Goal: Communication & Community: Answer question/provide support

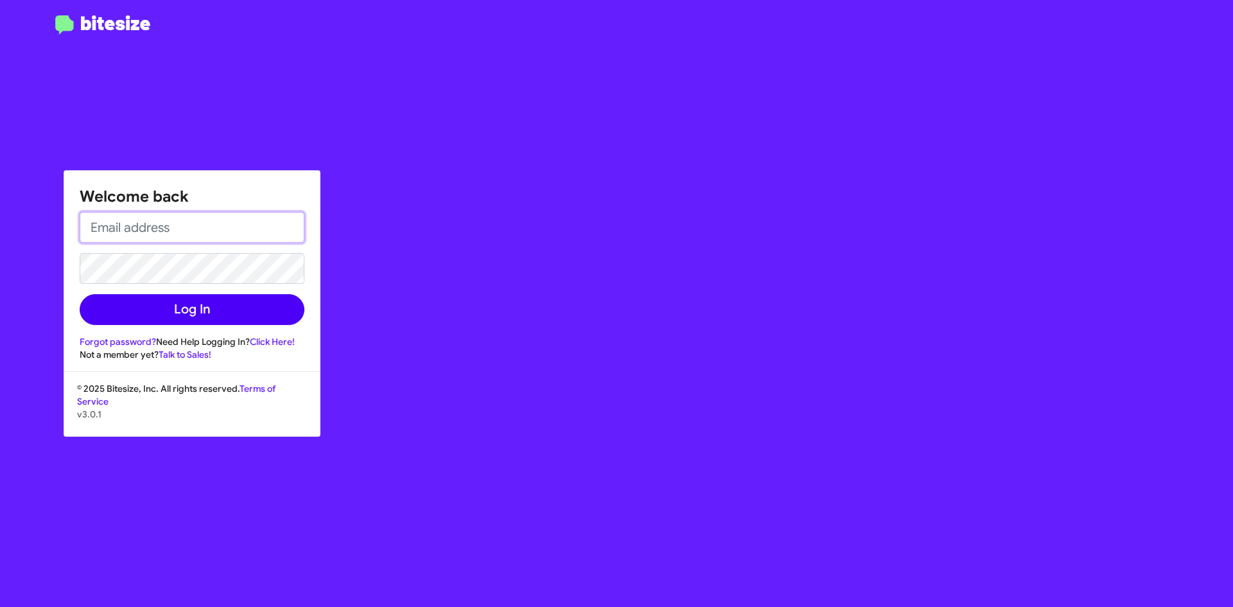
type input "[EMAIL_ADDRESS][DOMAIN_NAME]"
click at [204, 304] on button "Log In" at bounding box center [192, 309] width 225 height 31
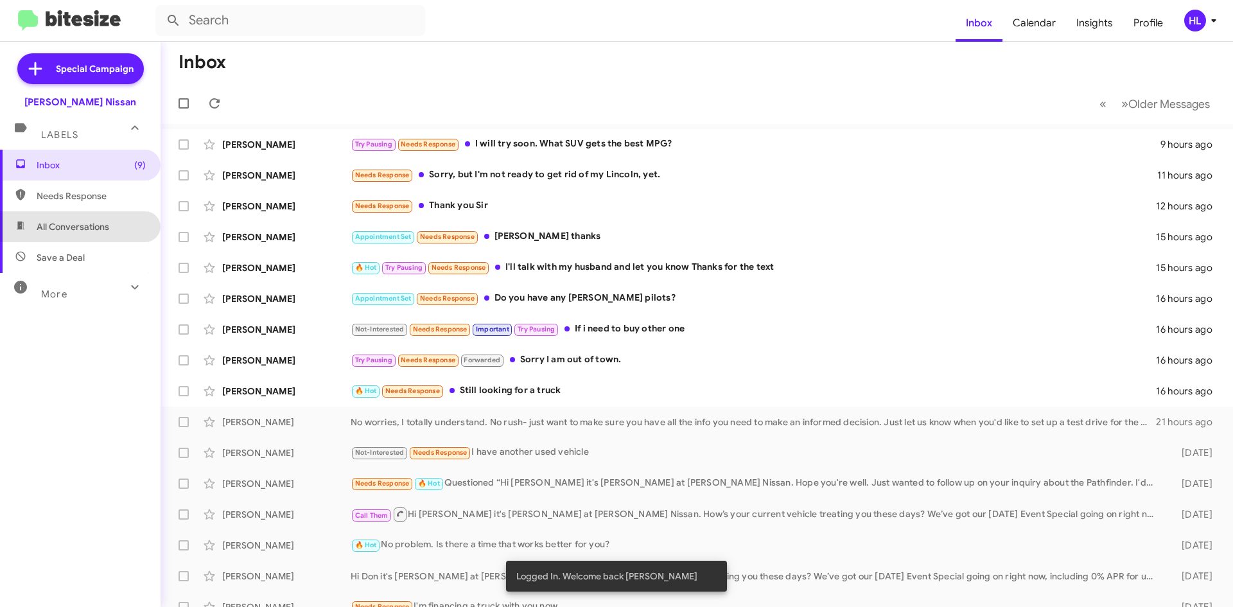
click at [134, 234] on span "All Conversations" at bounding box center [80, 226] width 161 height 31
type input "in:all-conversations"
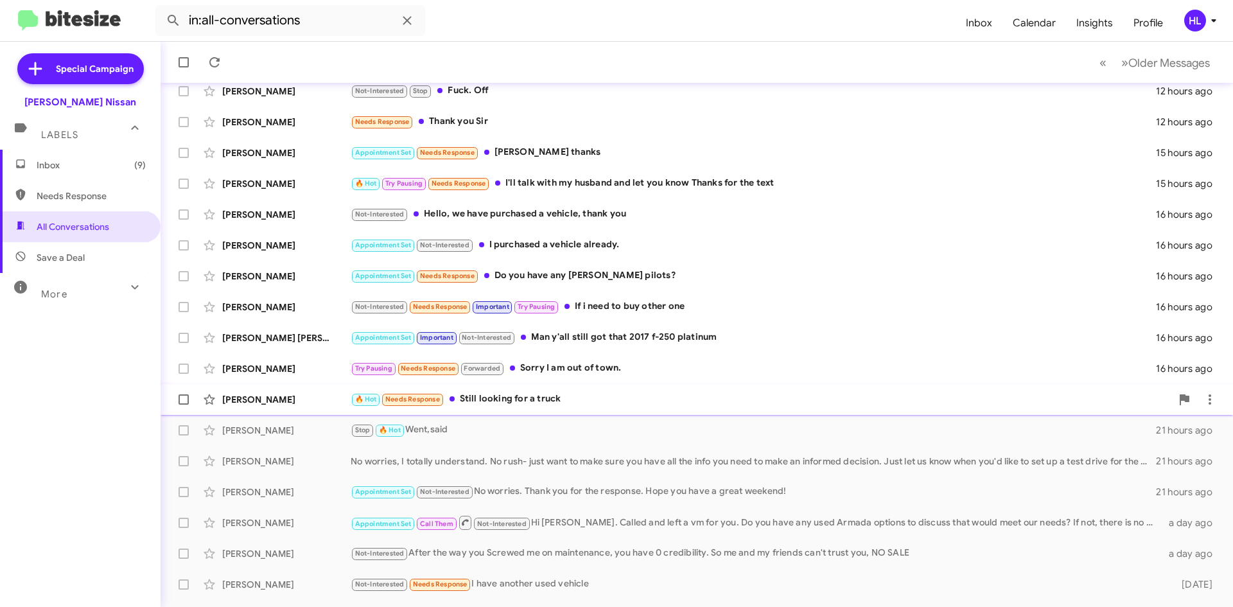
scroll to position [128, 0]
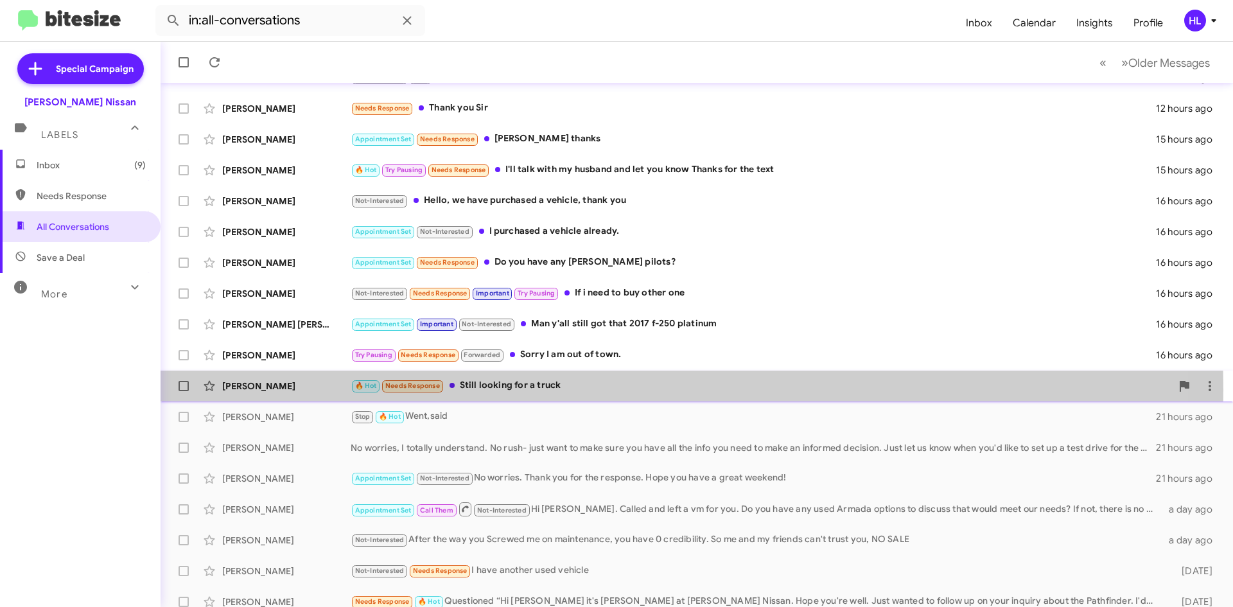
click at [308, 390] on div "[PERSON_NAME]" at bounding box center [286, 386] width 128 height 13
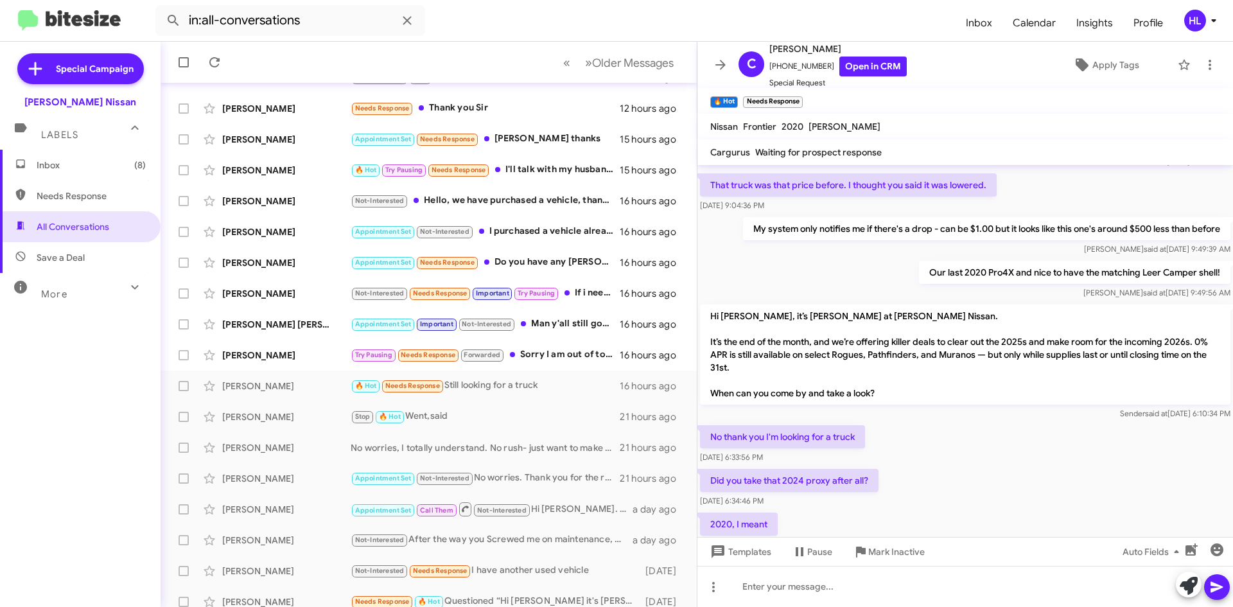
scroll to position [672, 0]
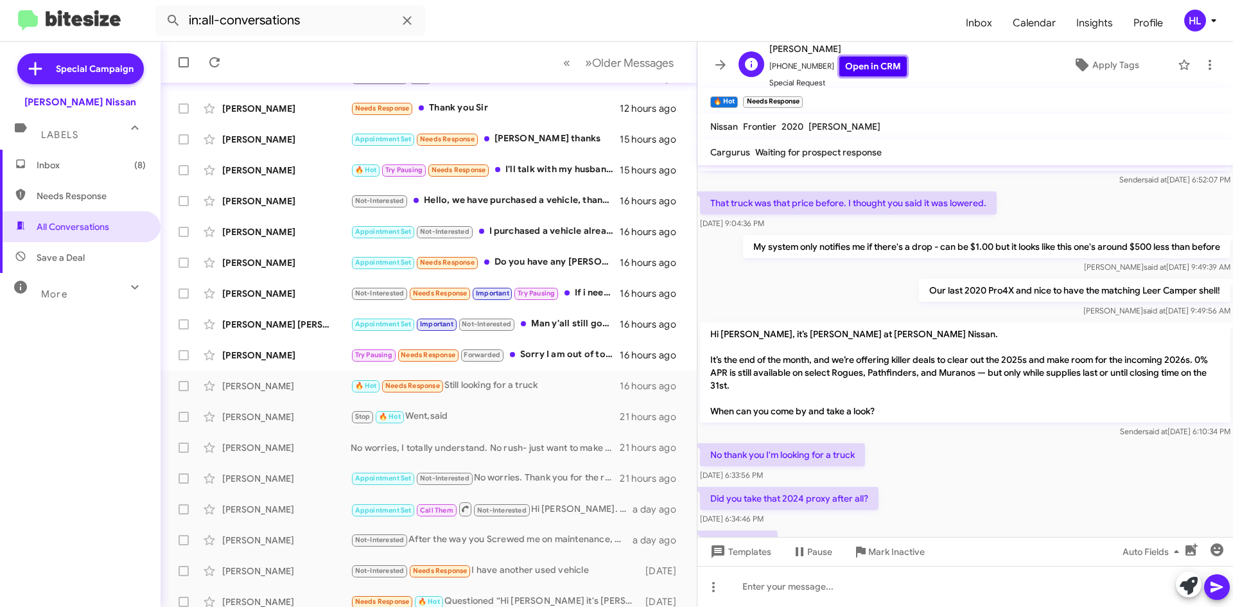
click at [873, 62] on link "Open in CRM" at bounding box center [872, 67] width 67 height 20
click at [839, 71] on link "Open in CRM" at bounding box center [872, 67] width 67 height 20
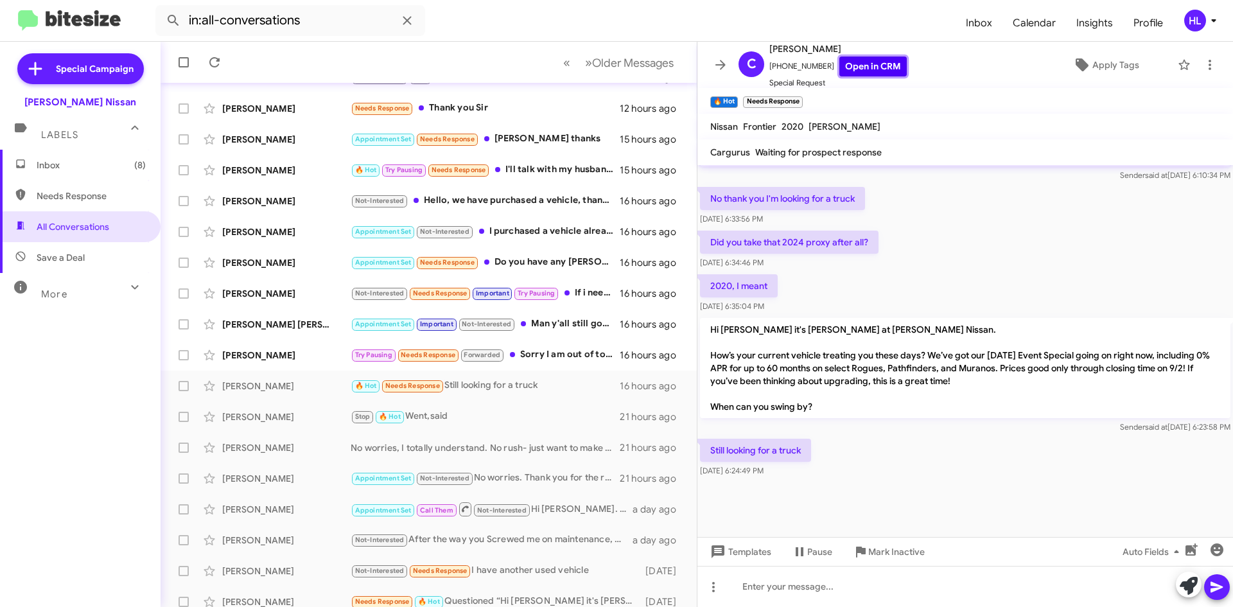
scroll to position [929, 0]
click at [731, 73] on button at bounding box center [721, 65] width 26 height 26
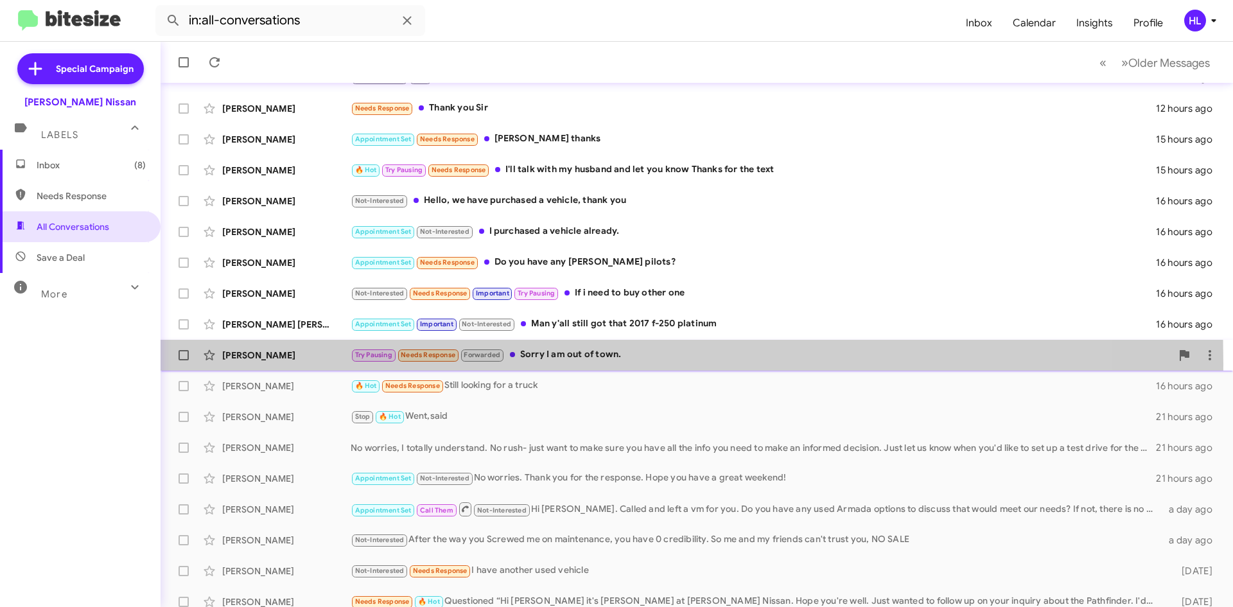
click at [270, 363] on div "[PERSON_NAME] Try Pausing Needs Response Forwarded Sorry I am out of town. 16 h…" at bounding box center [697, 355] width 1052 height 26
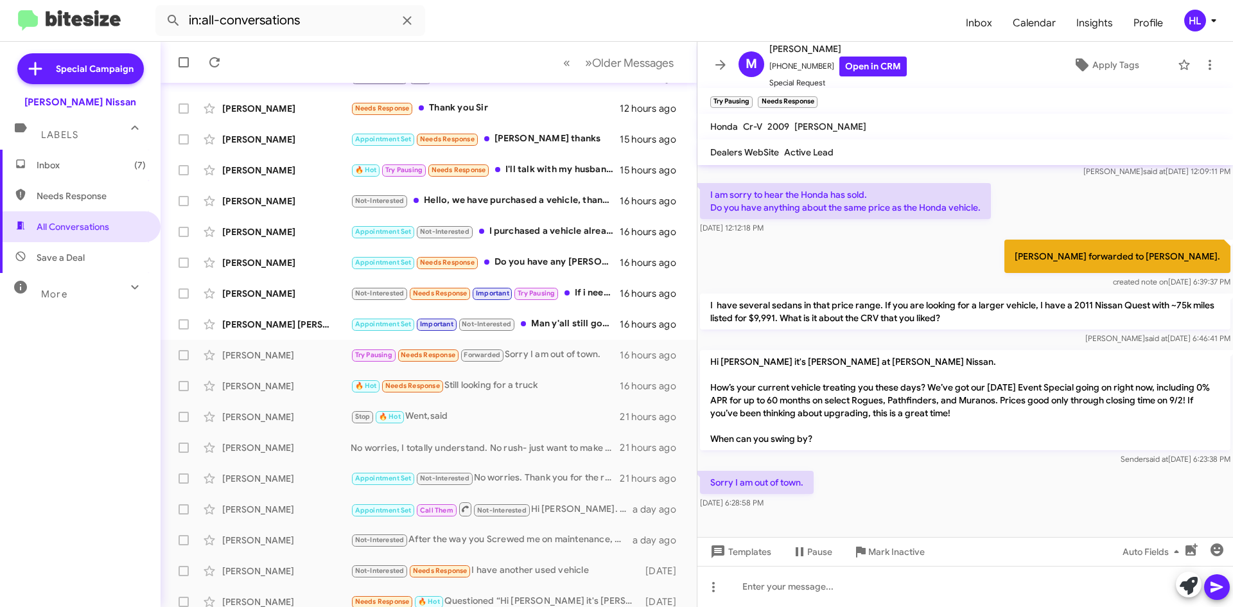
scroll to position [458, 0]
click at [718, 67] on icon at bounding box center [720, 64] width 15 height 15
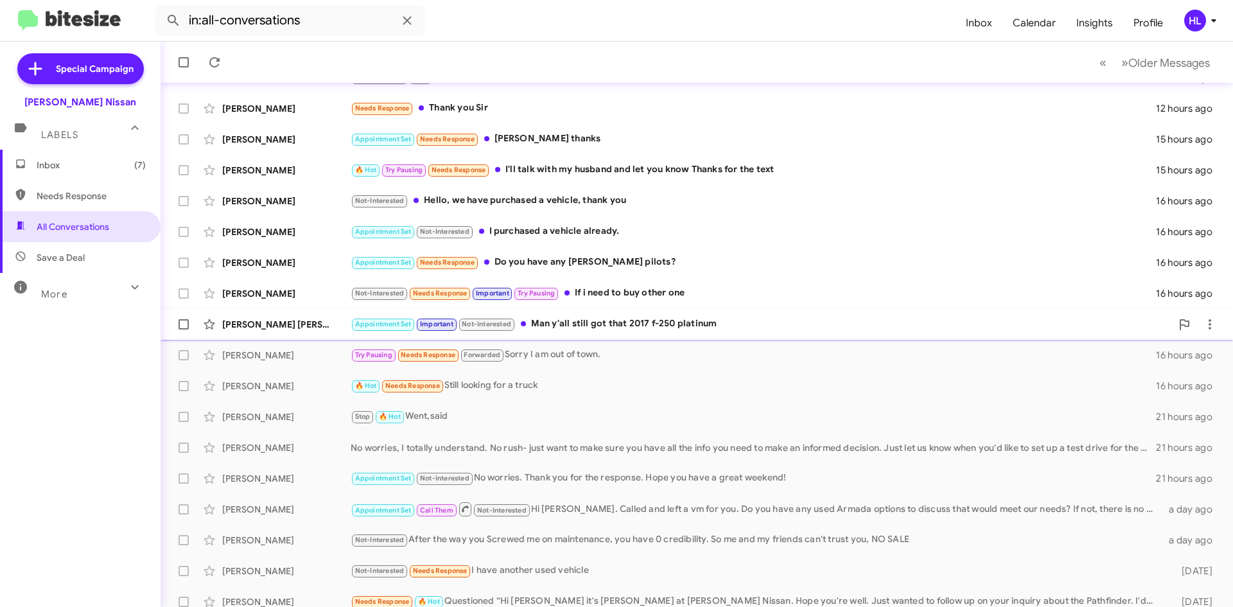
click at [258, 324] on div "[PERSON_NAME] [PERSON_NAME]" at bounding box center [286, 324] width 128 height 13
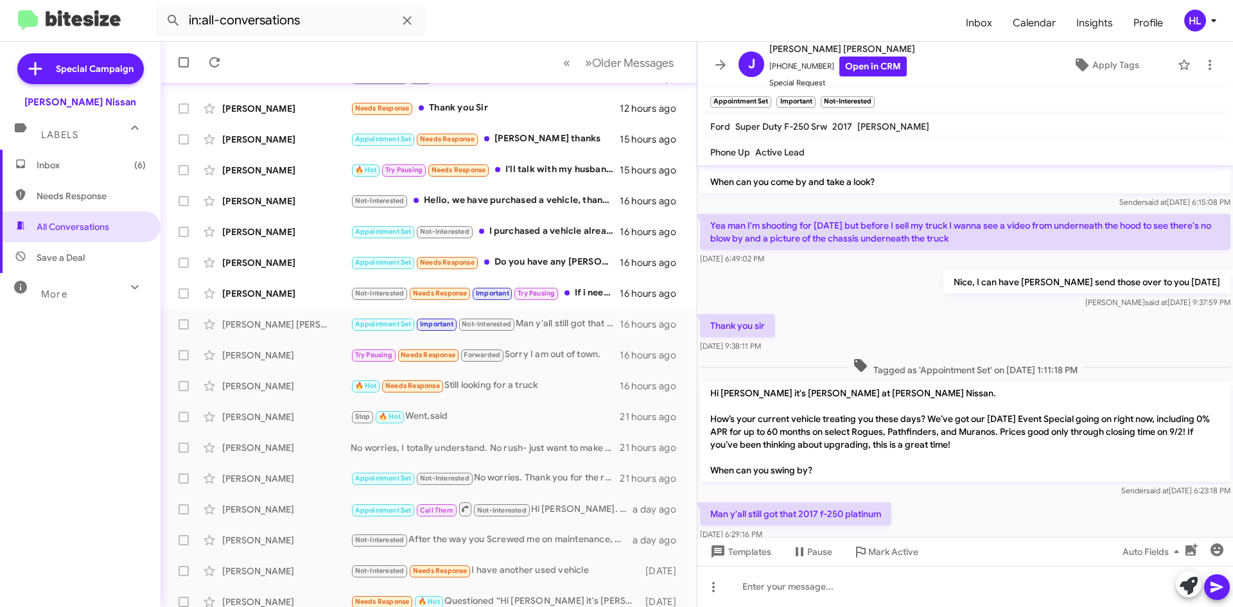
scroll to position [143, 0]
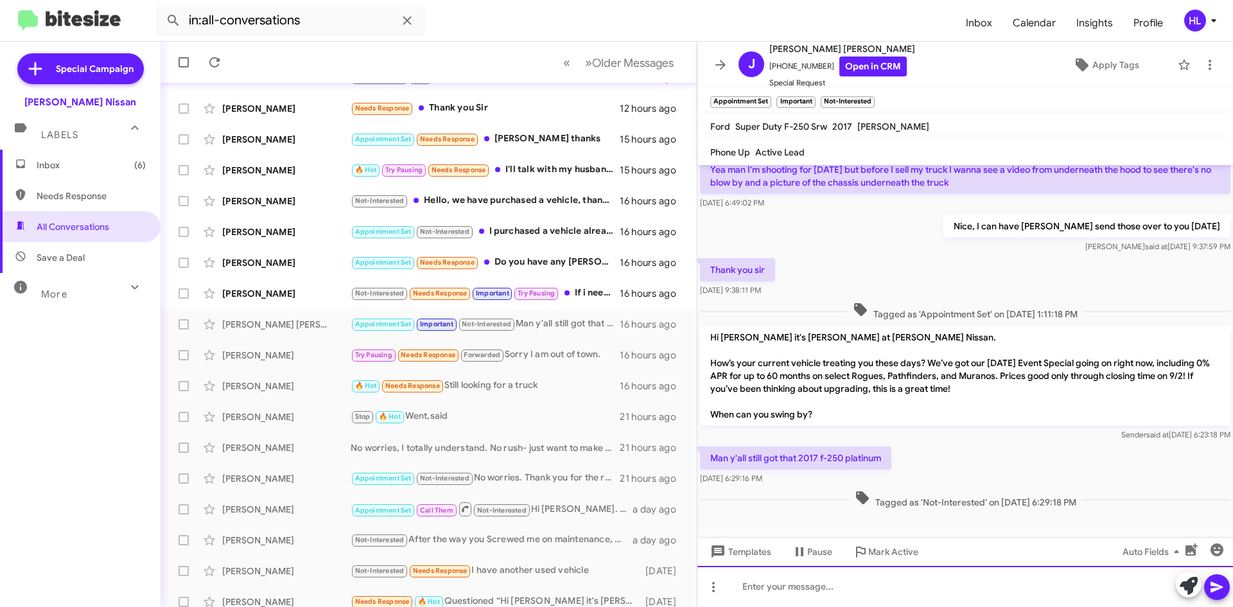
click at [825, 589] on div at bounding box center [965, 586] width 536 height 41
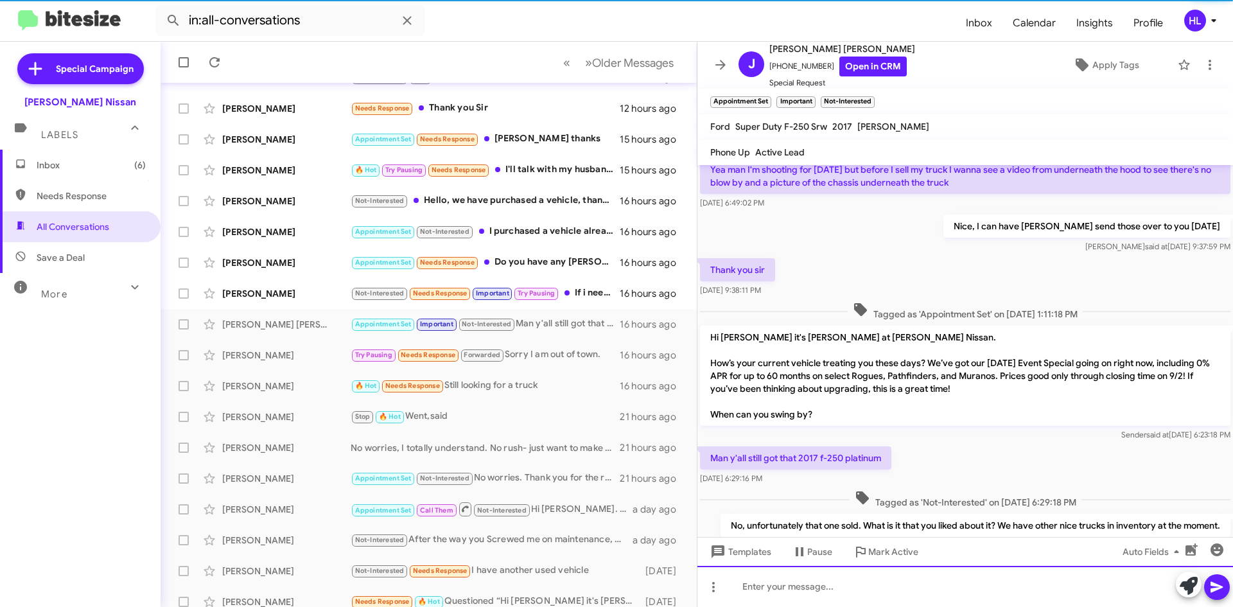
scroll to position [0, 0]
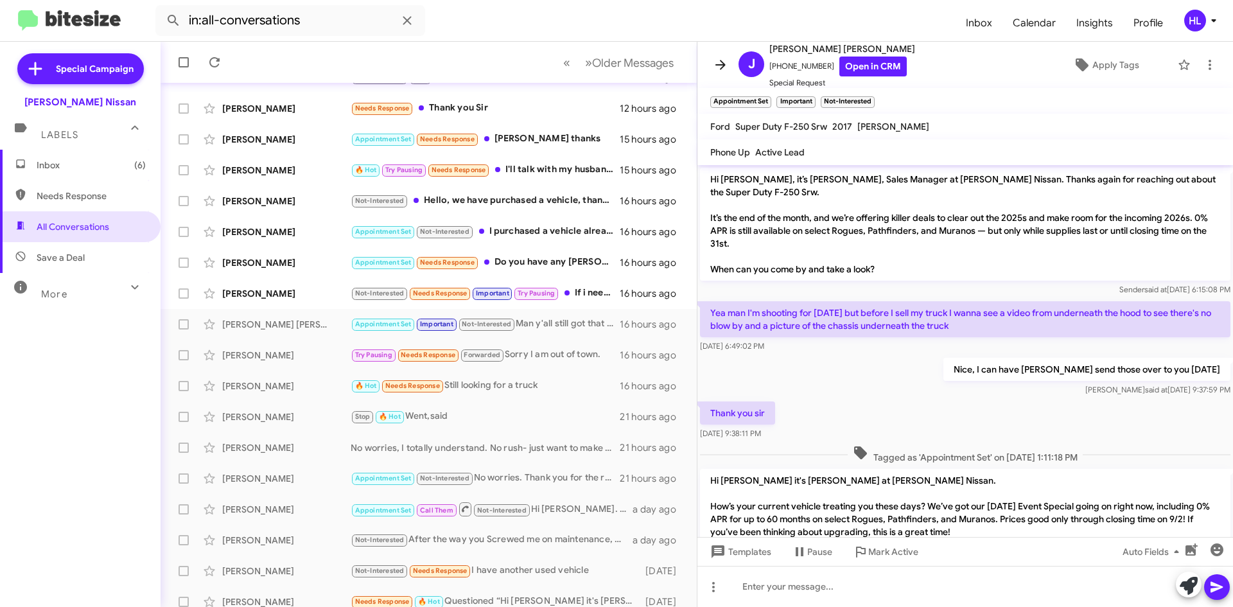
click at [717, 73] on button at bounding box center [721, 65] width 26 height 26
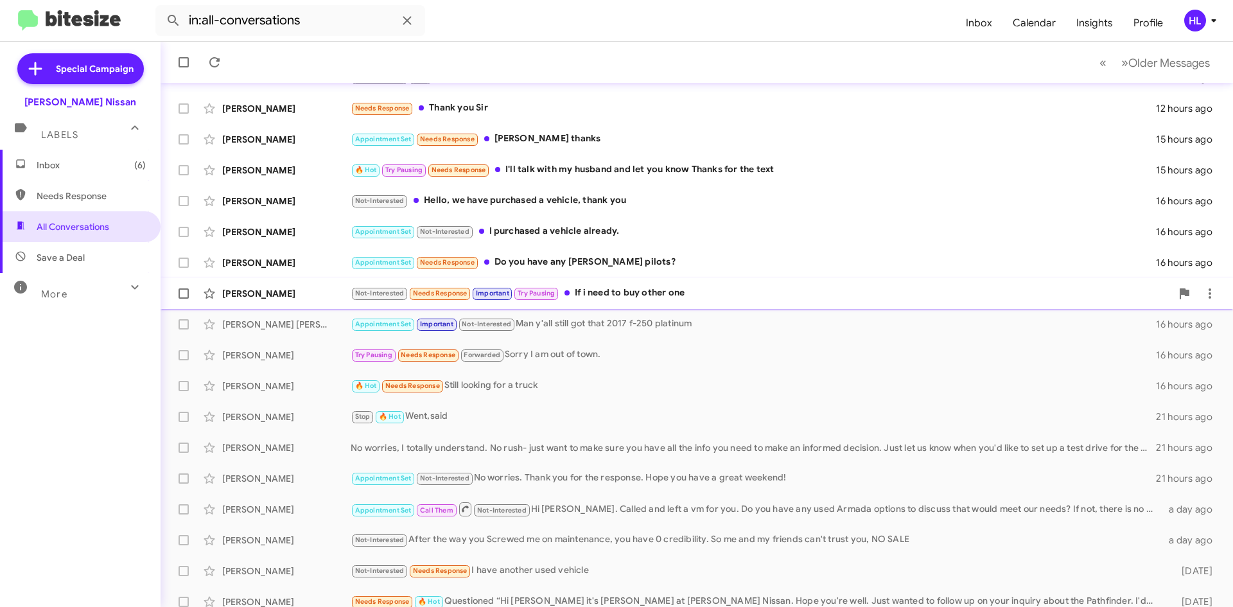
click at [302, 290] on div "[PERSON_NAME]" at bounding box center [286, 293] width 128 height 13
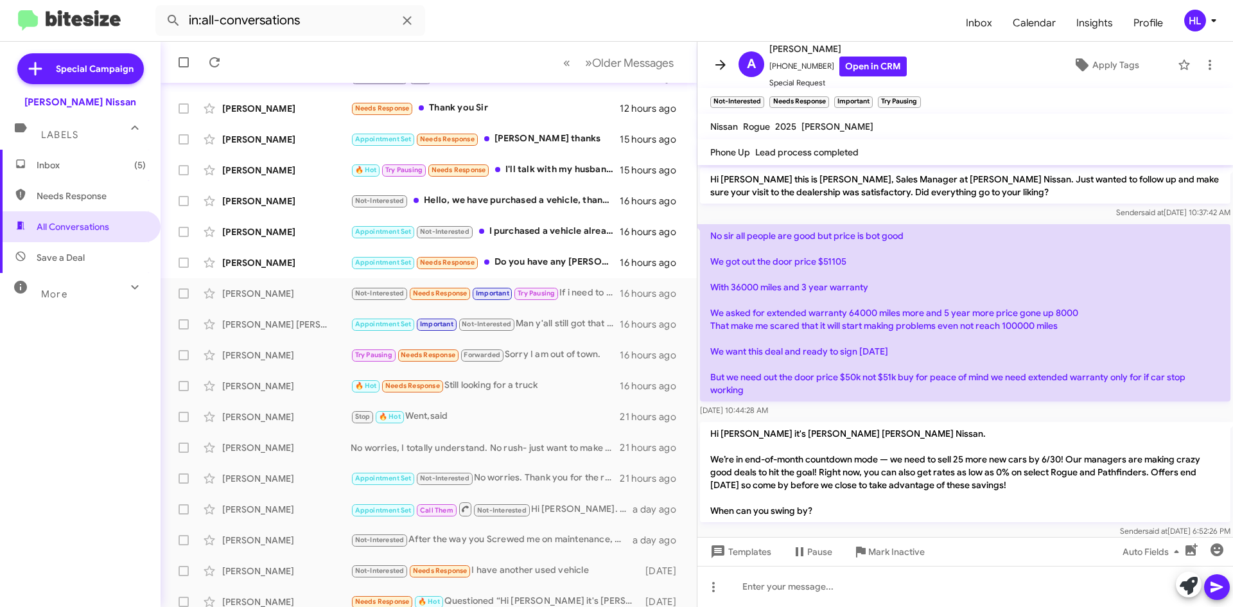
click at [719, 58] on icon at bounding box center [720, 64] width 15 height 15
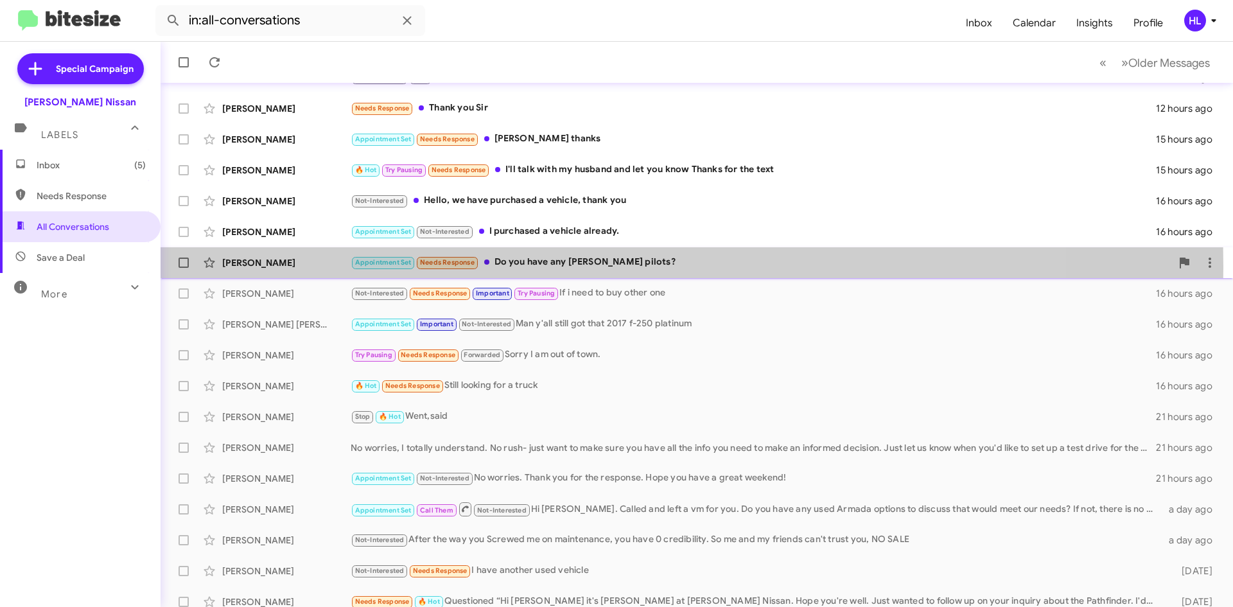
click at [247, 266] on div "[PERSON_NAME]" at bounding box center [286, 262] width 128 height 13
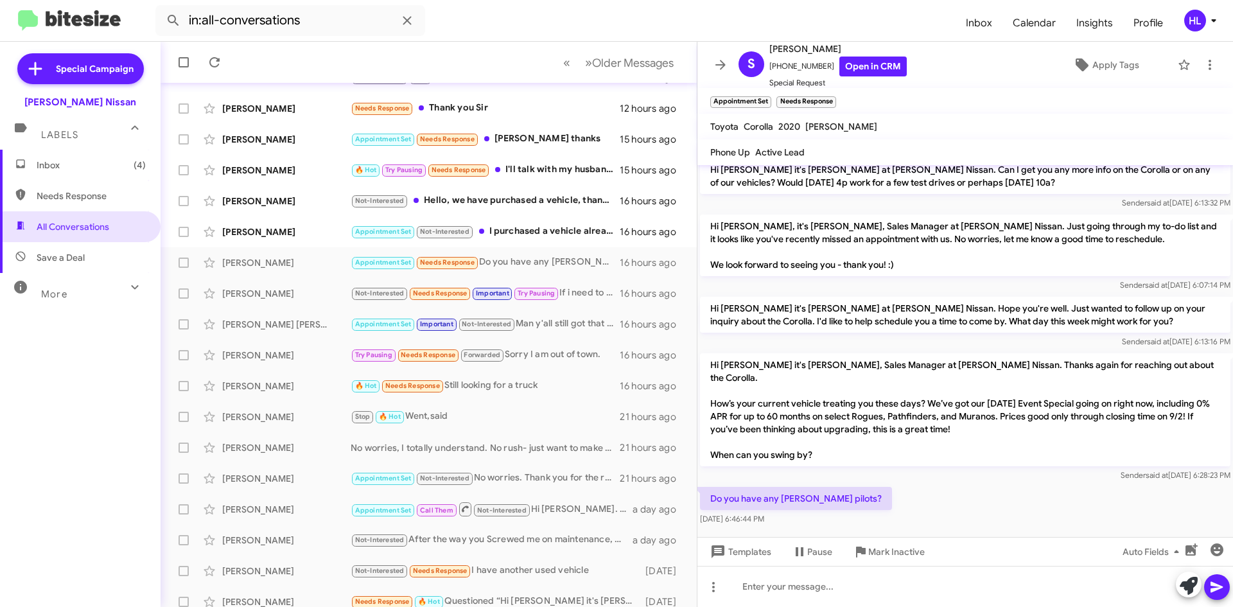
scroll to position [116, 0]
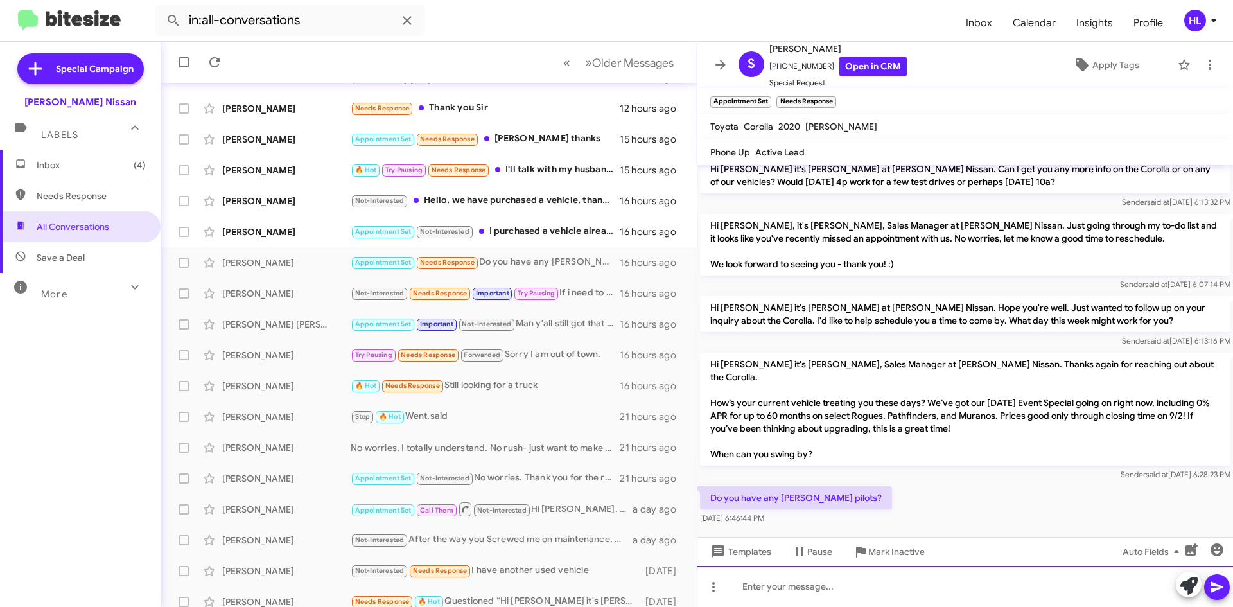
click at [929, 589] on div at bounding box center [965, 586] width 536 height 41
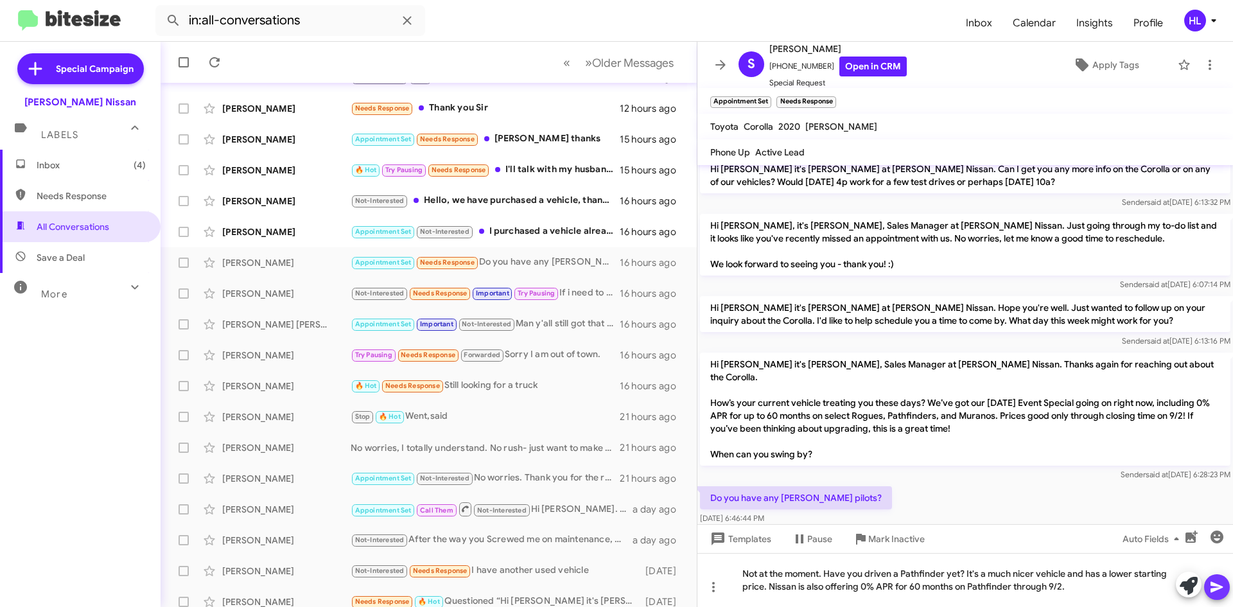
click at [1216, 584] on icon at bounding box center [1216, 587] width 12 height 11
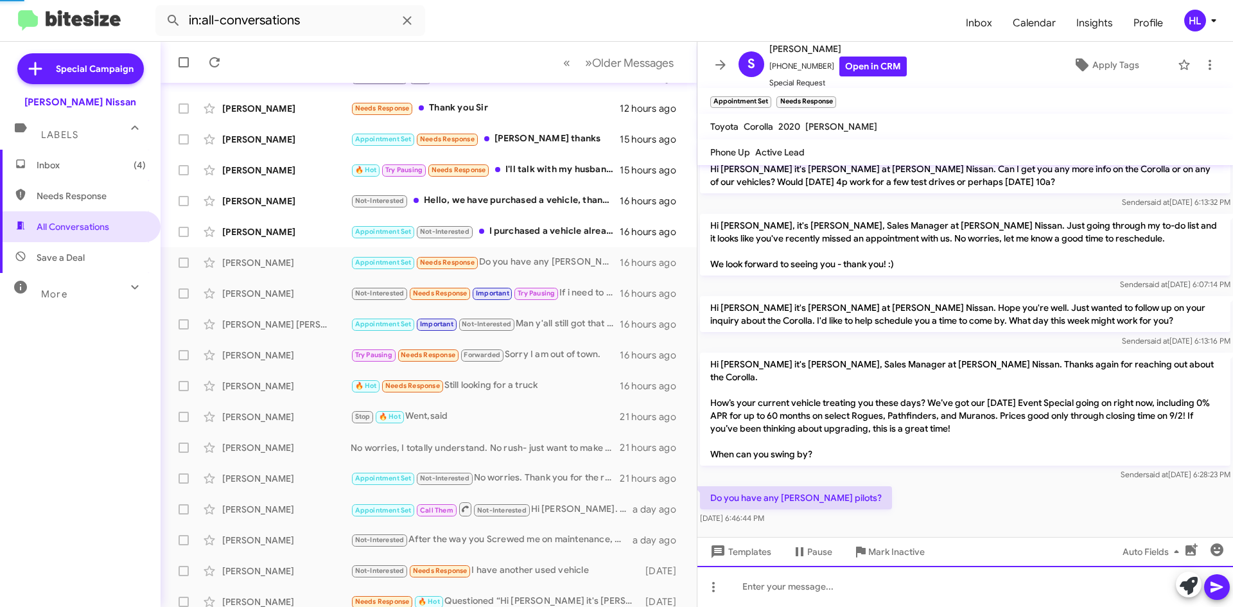
scroll to position [0, 0]
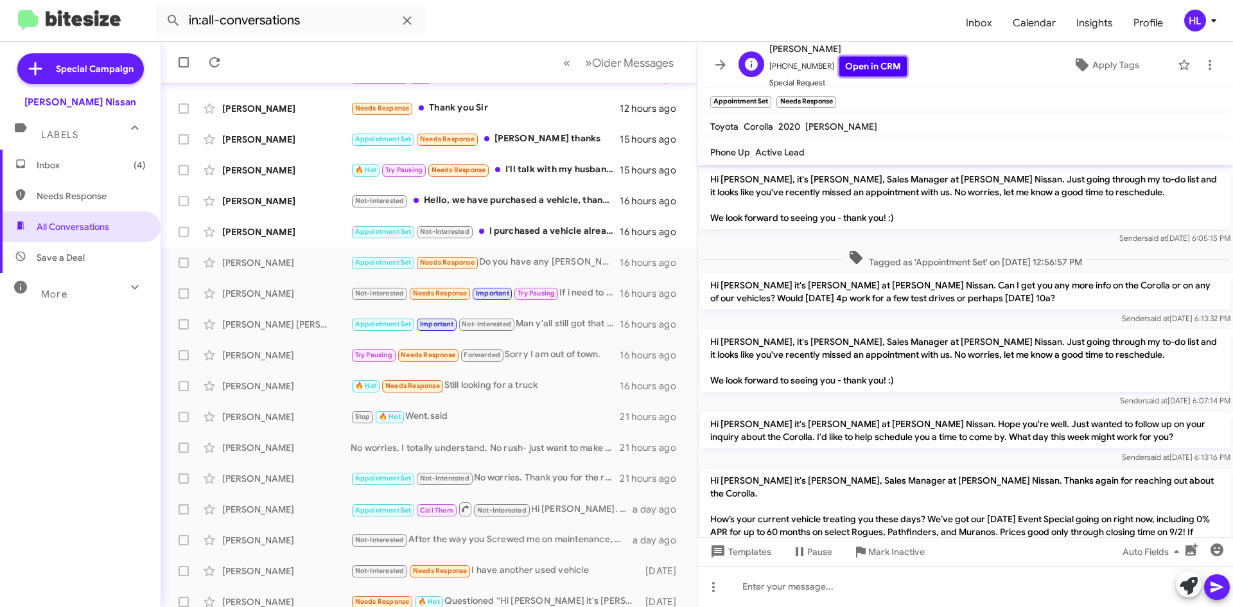
click at [866, 67] on link "Open in CRM" at bounding box center [872, 67] width 67 height 20
click at [713, 62] on icon at bounding box center [720, 64] width 15 height 15
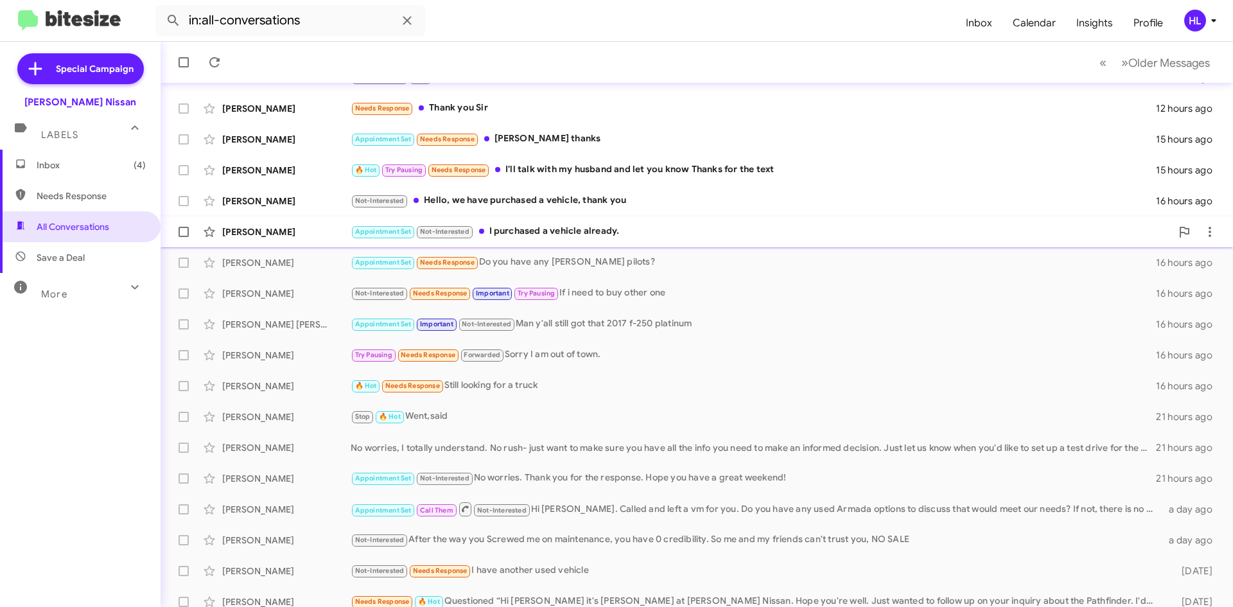
click at [261, 227] on div "[PERSON_NAME]" at bounding box center [286, 231] width 128 height 13
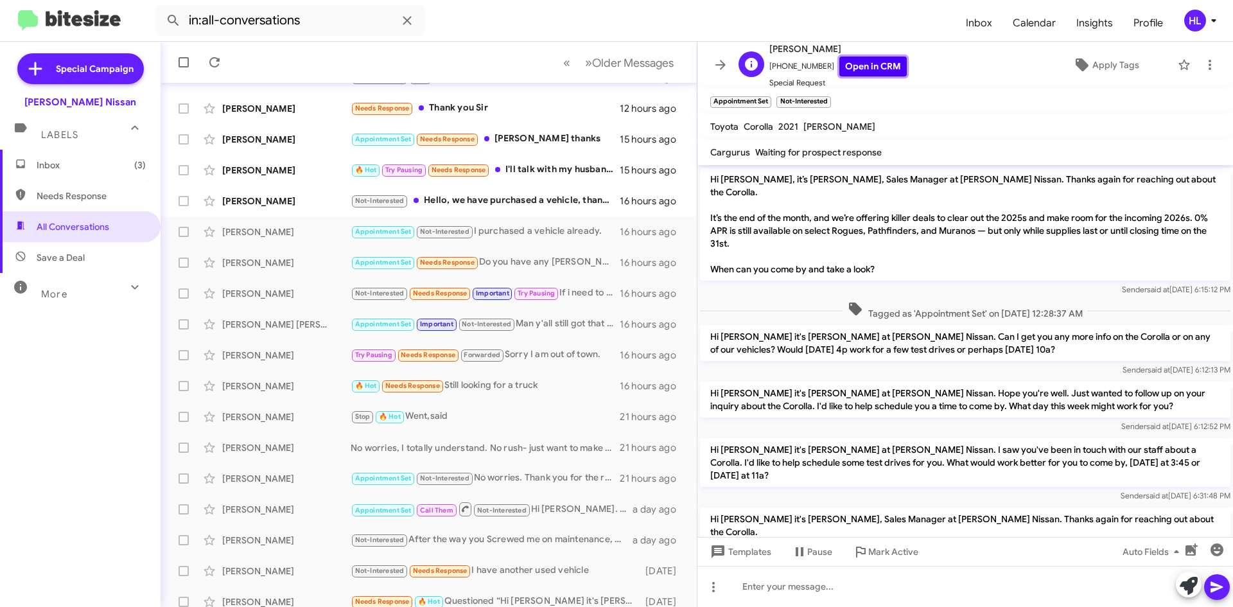
click at [852, 67] on link "Open in CRM" at bounding box center [872, 67] width 67 height 20
click at [759, 551] on span "Templates" at bounding box center [740, 551] width 64 height 23
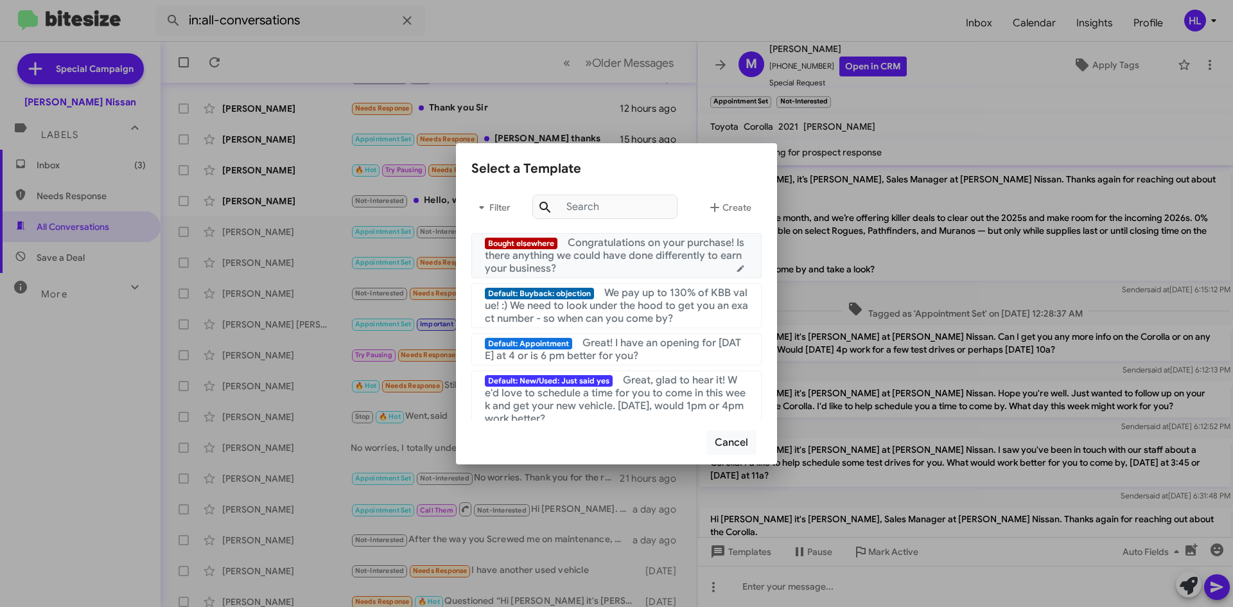
click at [618, 253] on span "Congratulations on your purchase! Is there anything we could have done differen…" at bounding box center [614, 255] width 259 height 39
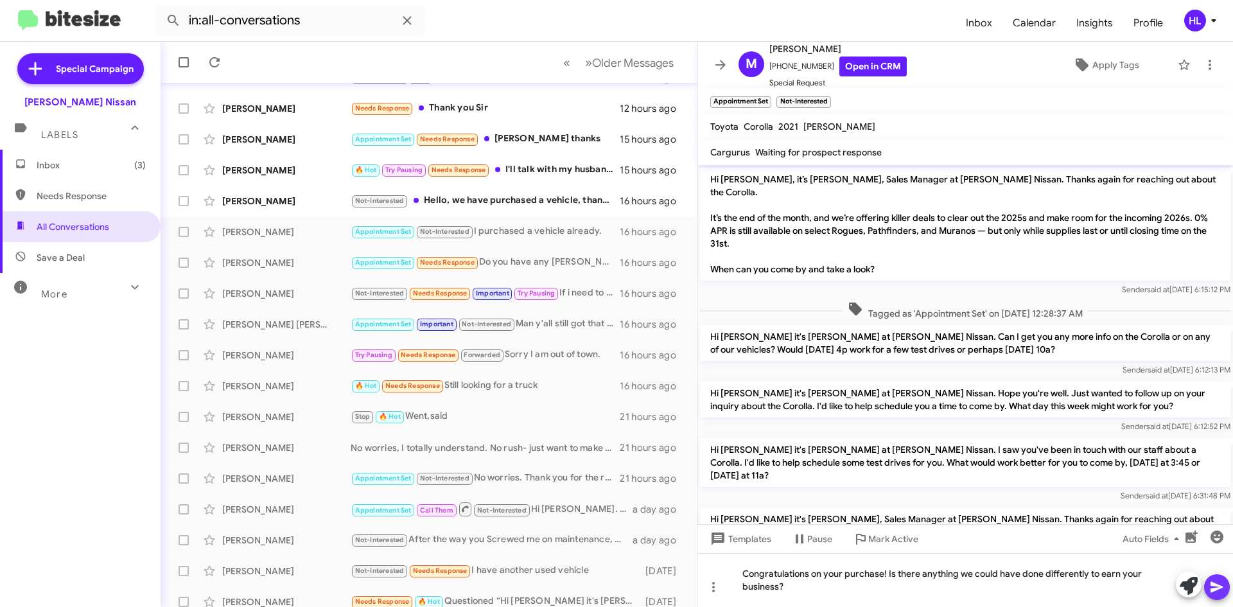
click at [1212, 589] on icon at bounding box center [1216, 587] width 12 height 11
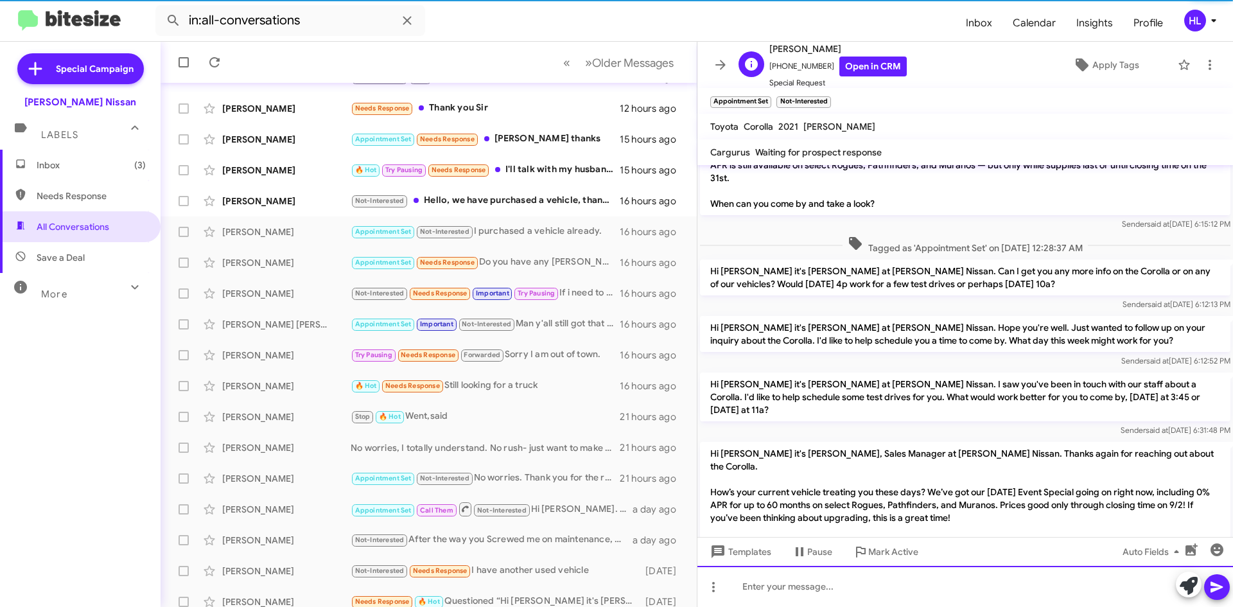
scroll to position [203, 0]
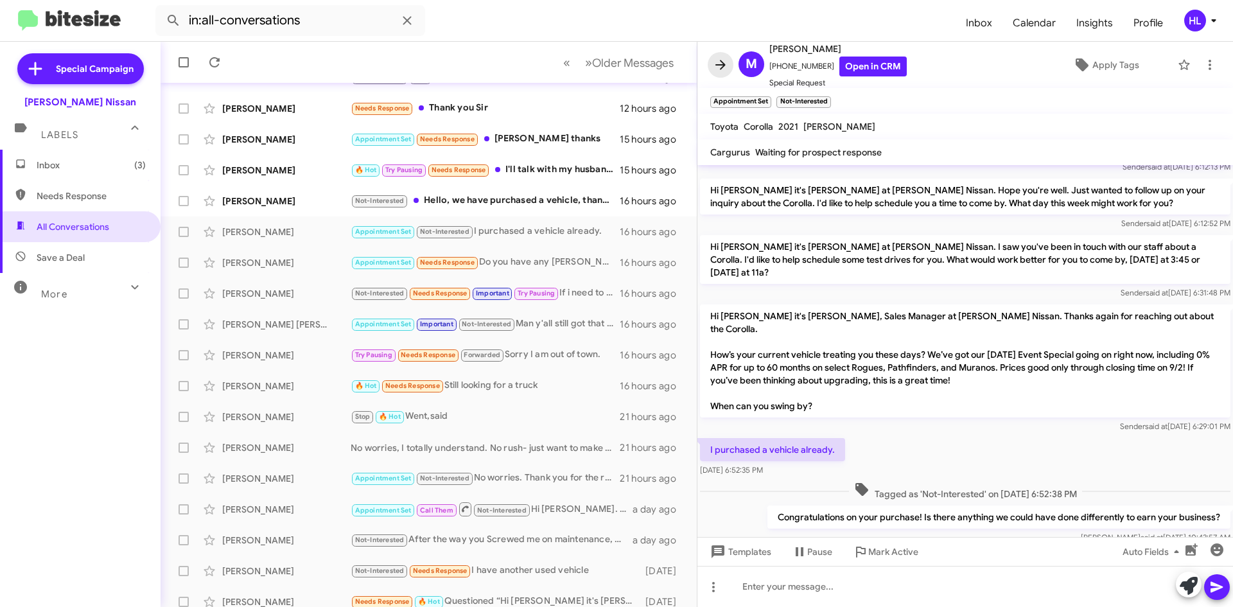
click at [721, 68] on icon at bounding box center [720, 64] width 15 height 15
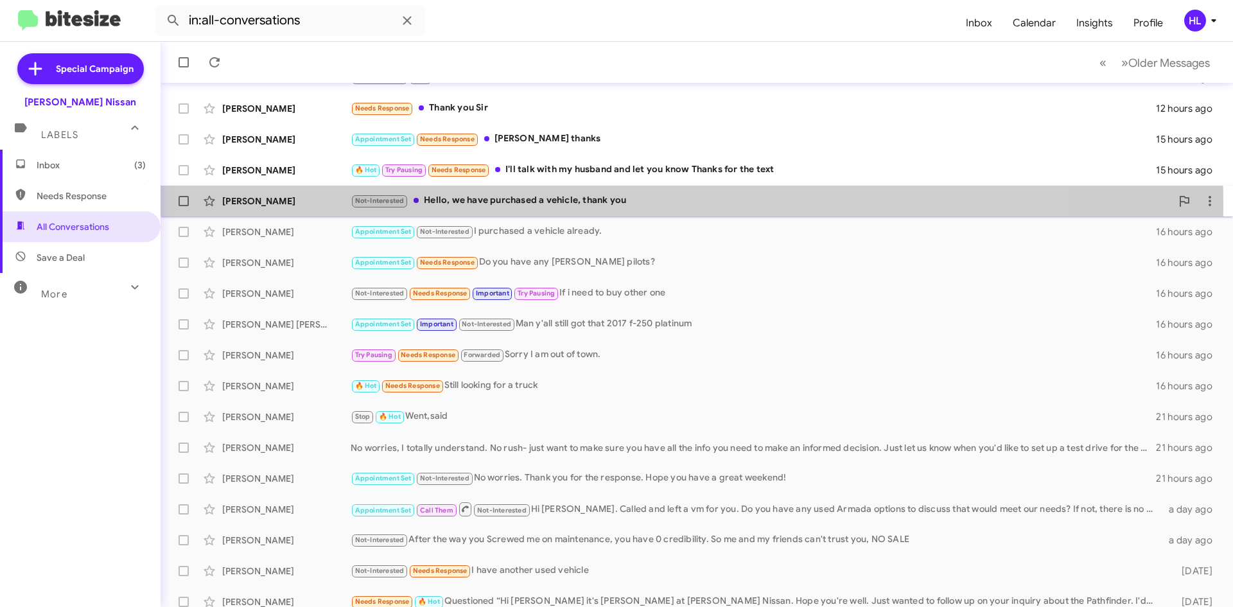
click at [249, 203] on div "[PERSON_NAME]" at bounding box center [286, 201] width 128 height 13
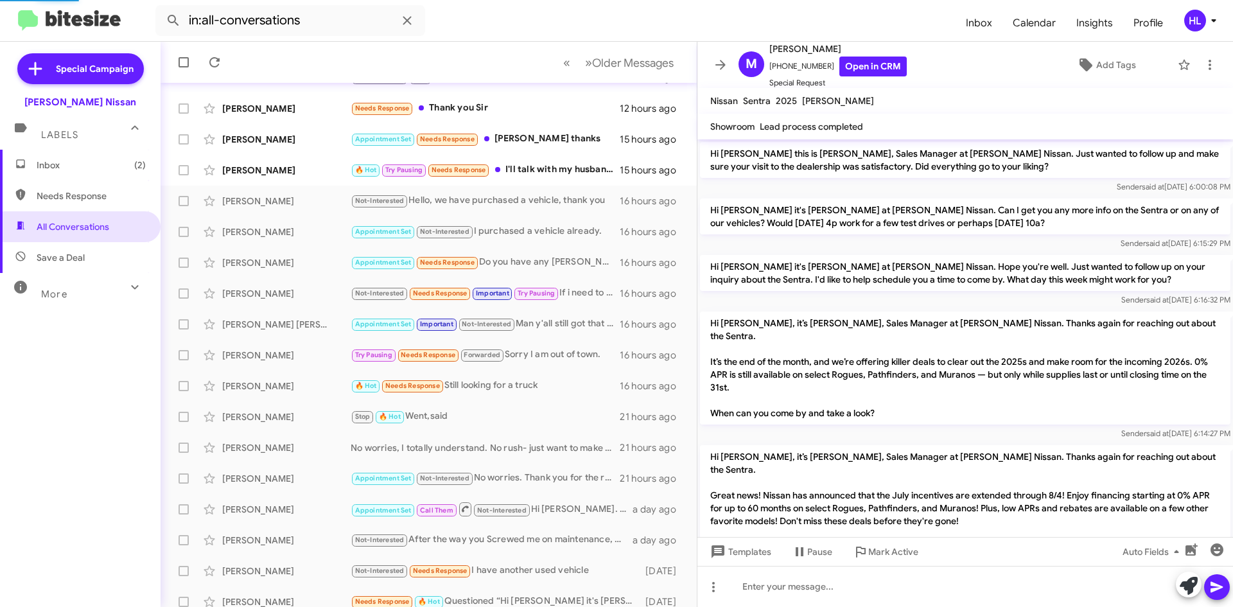
scroll to position [458, 0]
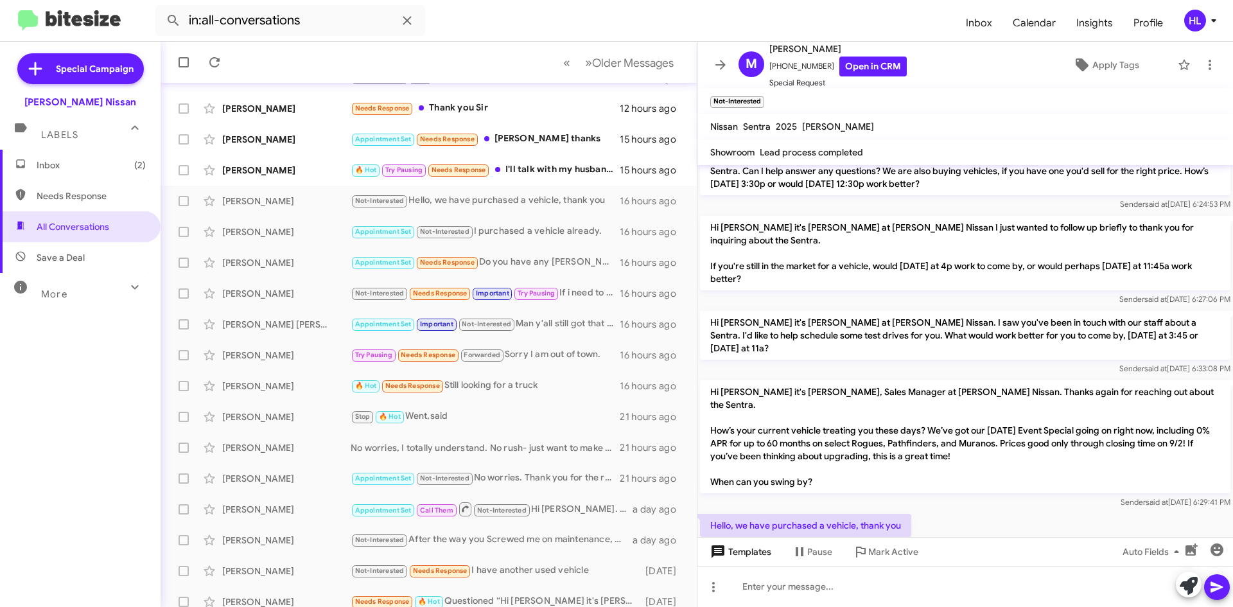
click at [735, 558] on span "Templates" at bounding box center [740, 551] width 64 height 23
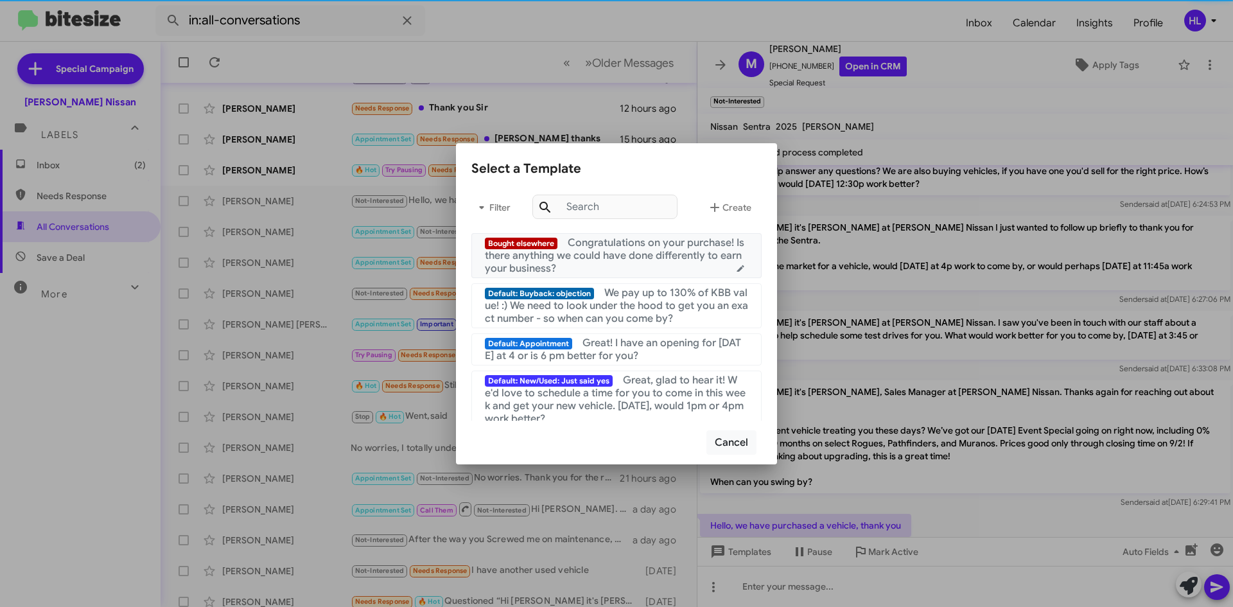
click at [620, 264] on div "Bought elsewhere Congratulations on your purchase! Is there anything we could h…" at bounding box center [616, 255] width 263 height 39
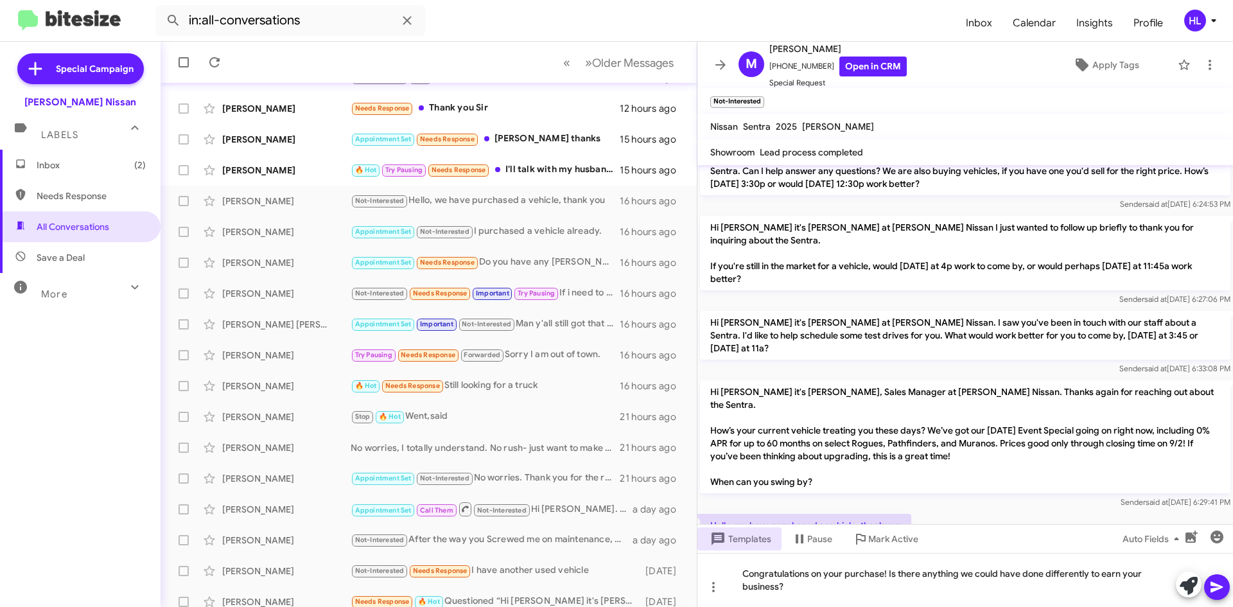
click at [1216, 595] on span at bounding box center [1216, 587] width 15 height 26
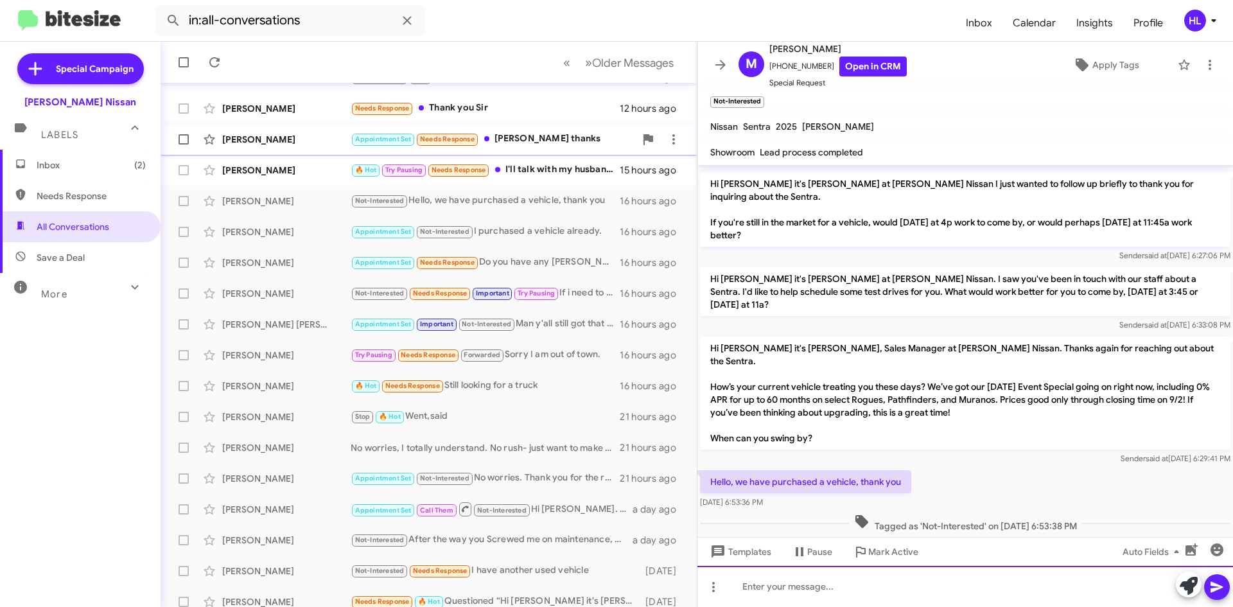
scroll to position [530, 0]
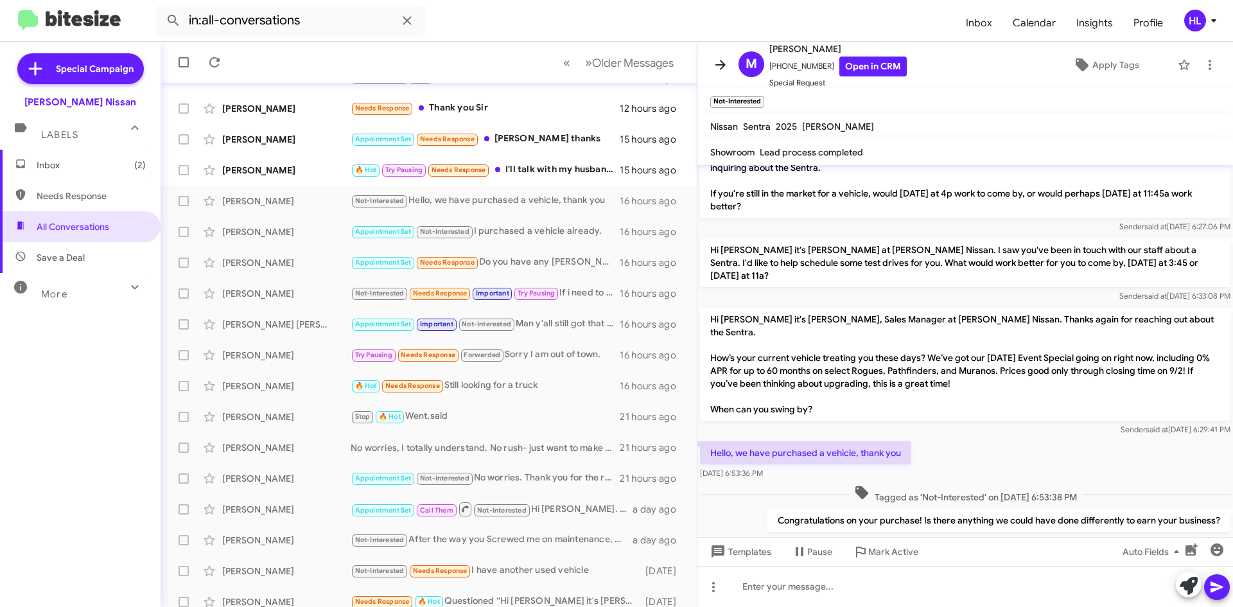
click at [710, 68] on span at bounding box center [721, 64] width 26 height 15
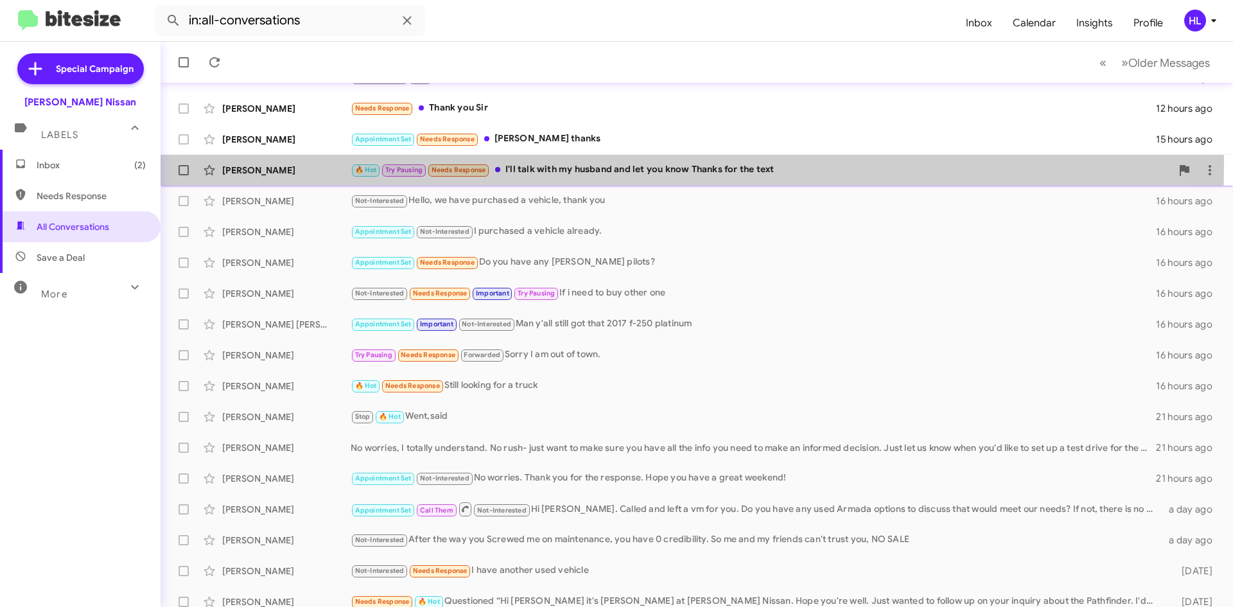
click at [308, 161] on div "[PERSON_NAME] 🔥 Hot Try Pausing Needs Response I'll talk with my husband and le…" at bounding box center [697, 170] width 1052 height 26
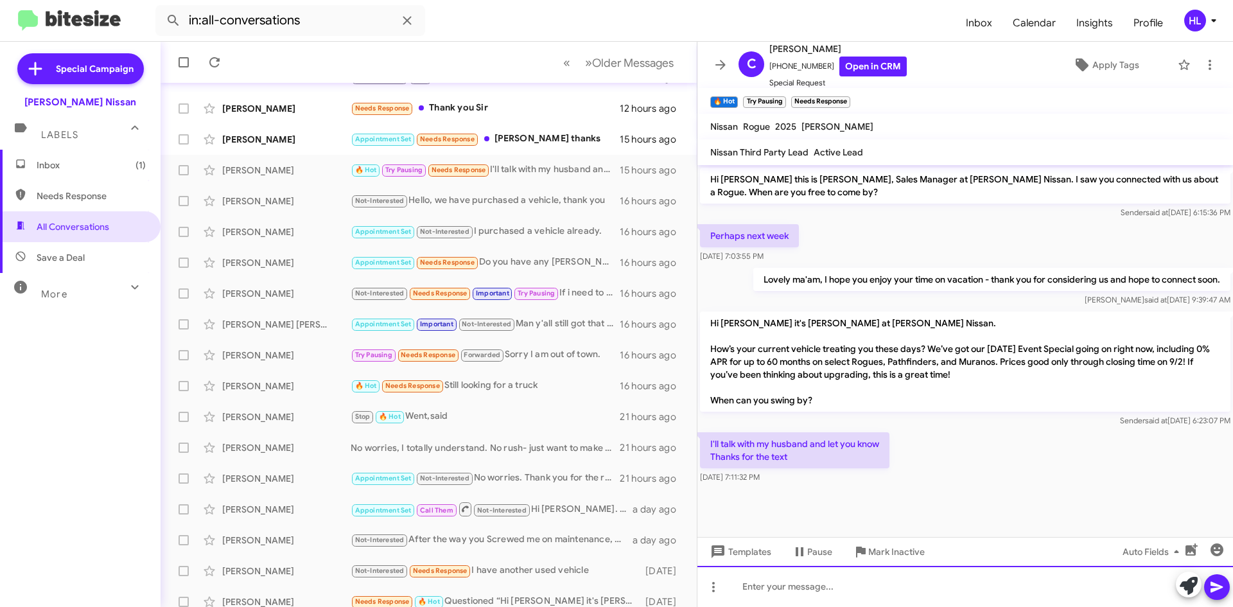
click at [789, 586] on div at bounding box center [965, 586] width 536 height 41
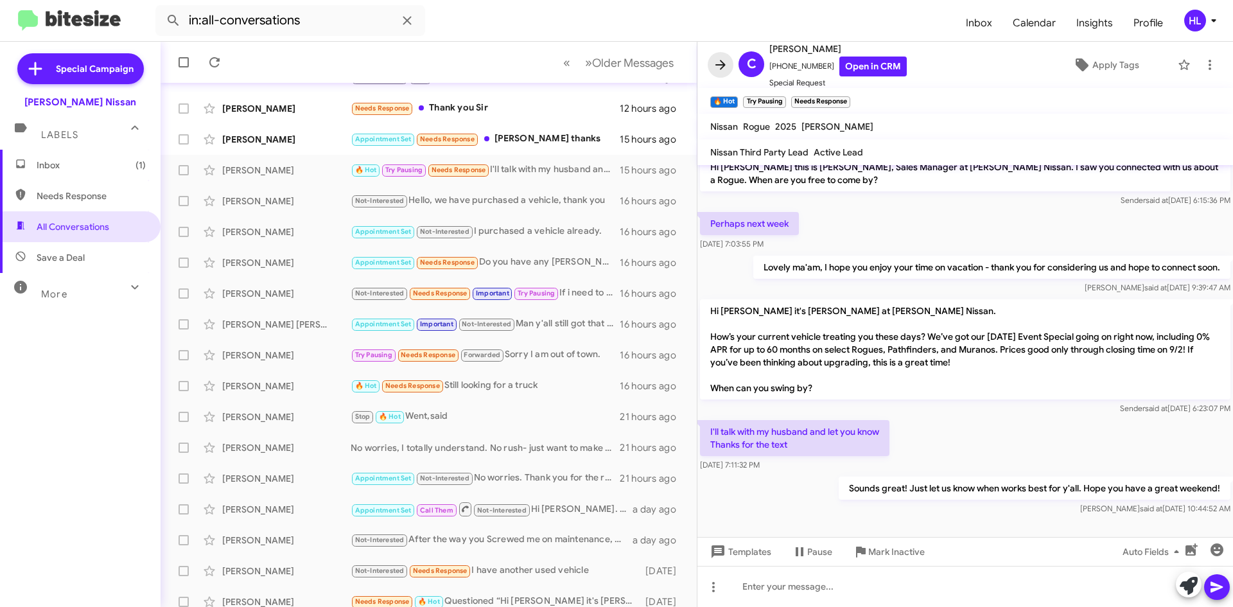
drag, startPoint x: 718, startPoint y: 67, endPoint x: 624, endPoint y: 95, distance: 97.9
click at [718, 66] on icon at bounding box center [720, 64] width 15 height 15
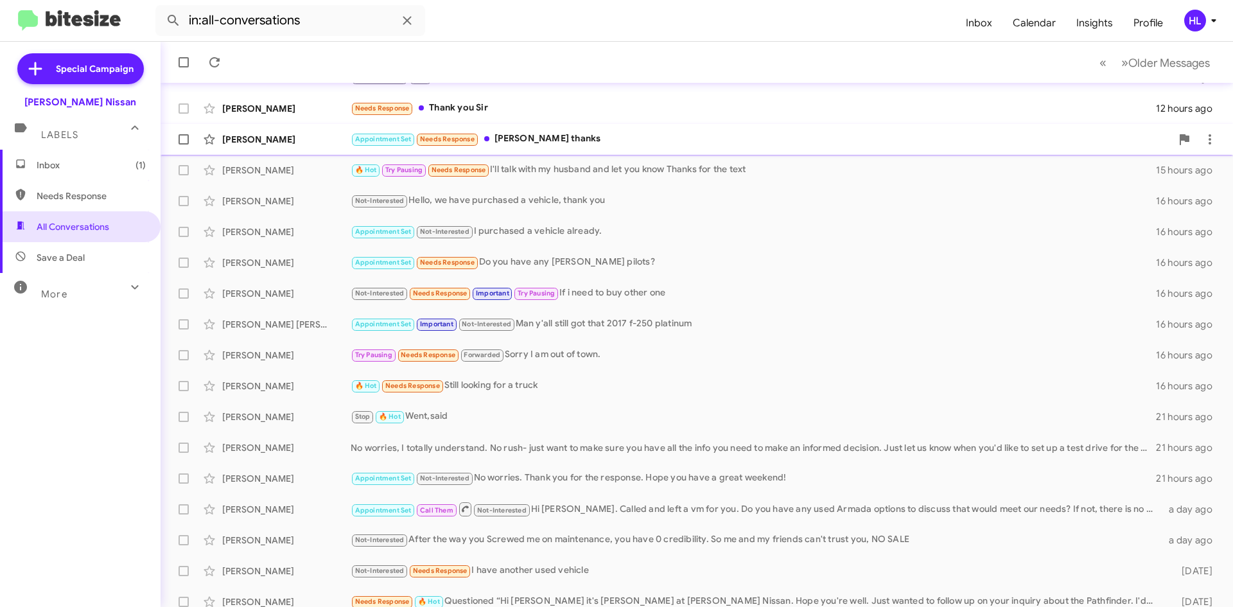
click at [315, 144] on div "[PERSON_NAME]" at bounding box center [286, 139] width 128 height 13
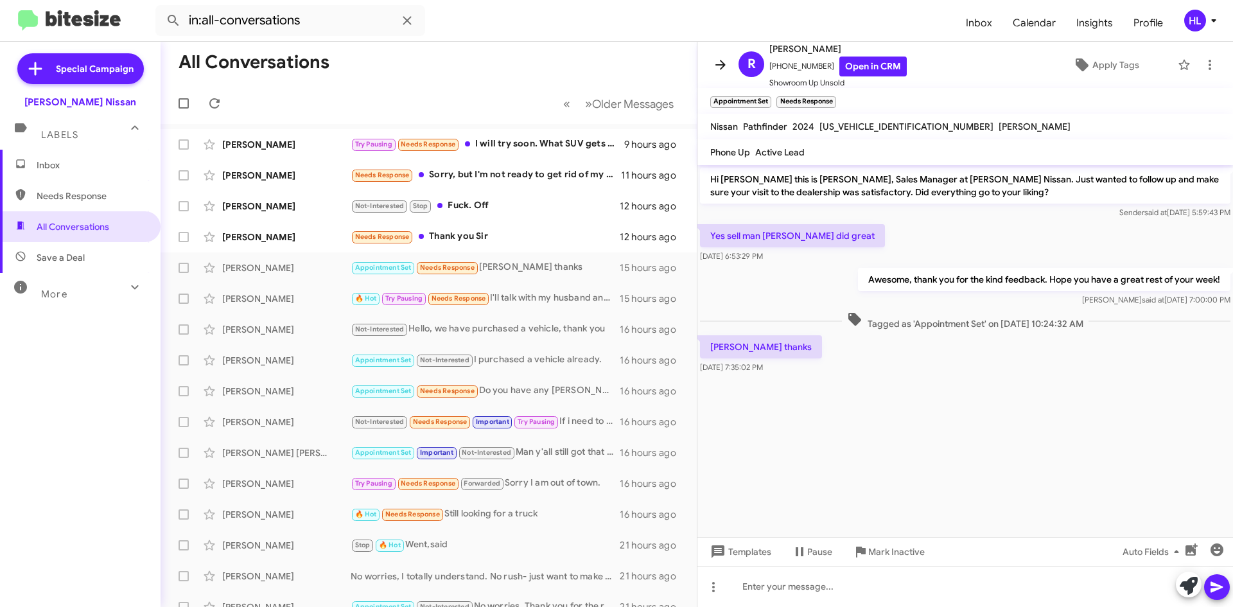
click at [727, 67] on icon at bounding box center [720, 64] width 15 height 15
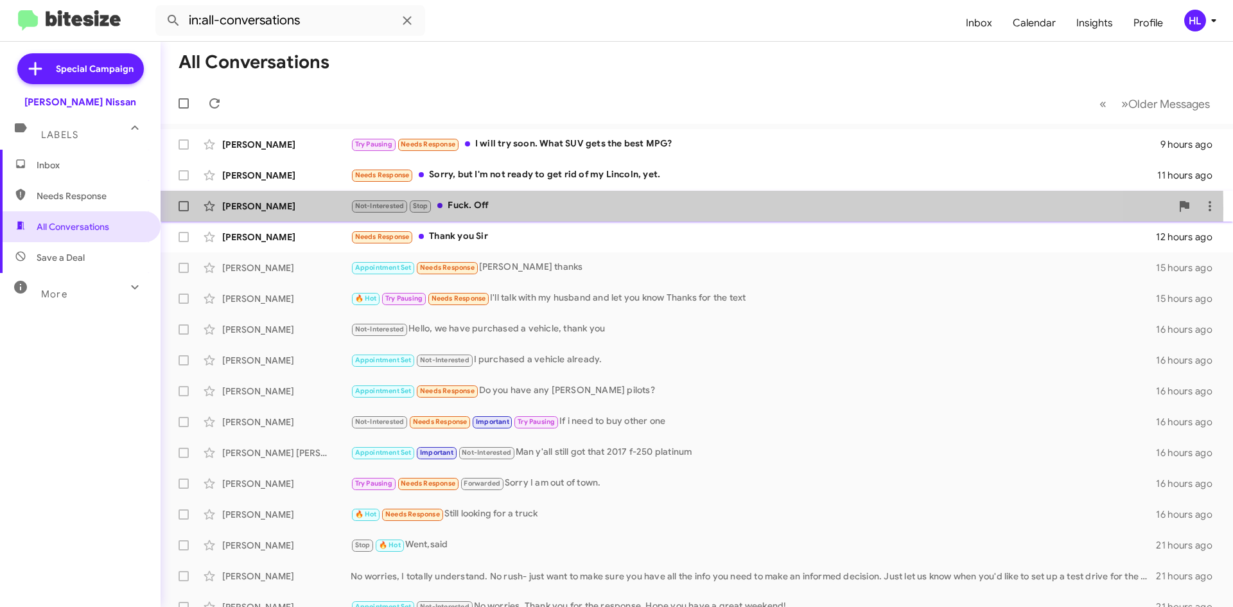
click at [275, 208] on div "[PERSON_NAME]" at bounding box center [286, 206] width 128 height 13
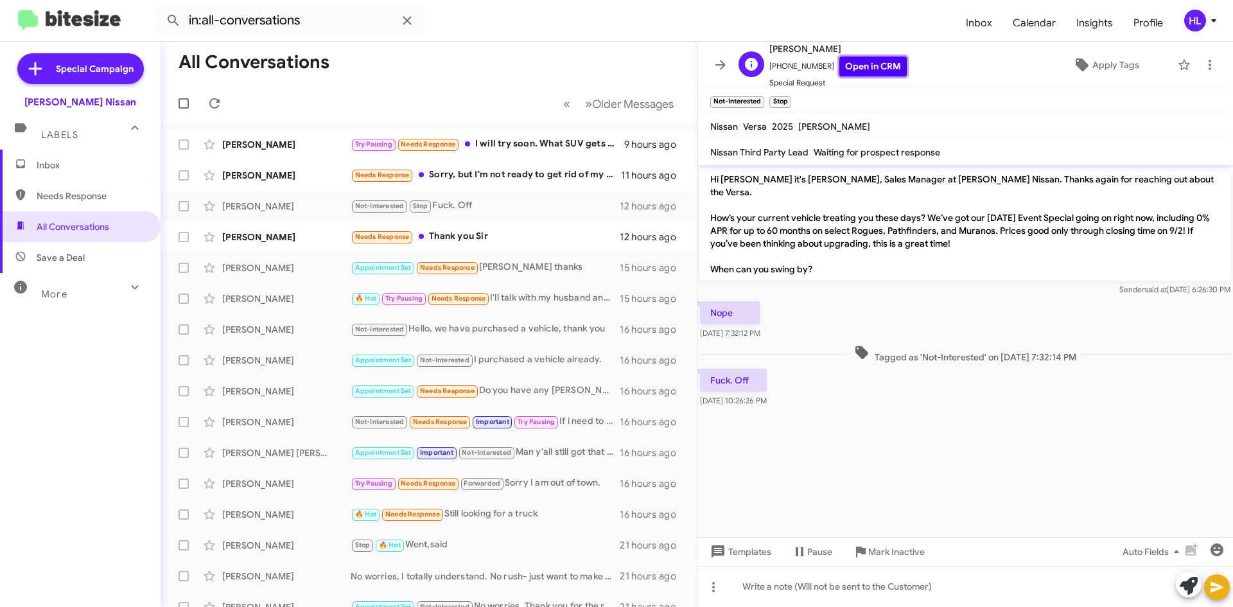
click at [862, 65] on link "Open in CRM" at bounding box center [872, 67] width 67 height 20
click at [719, 65] on icon at bounding box center [720, 65] width 10 height 10
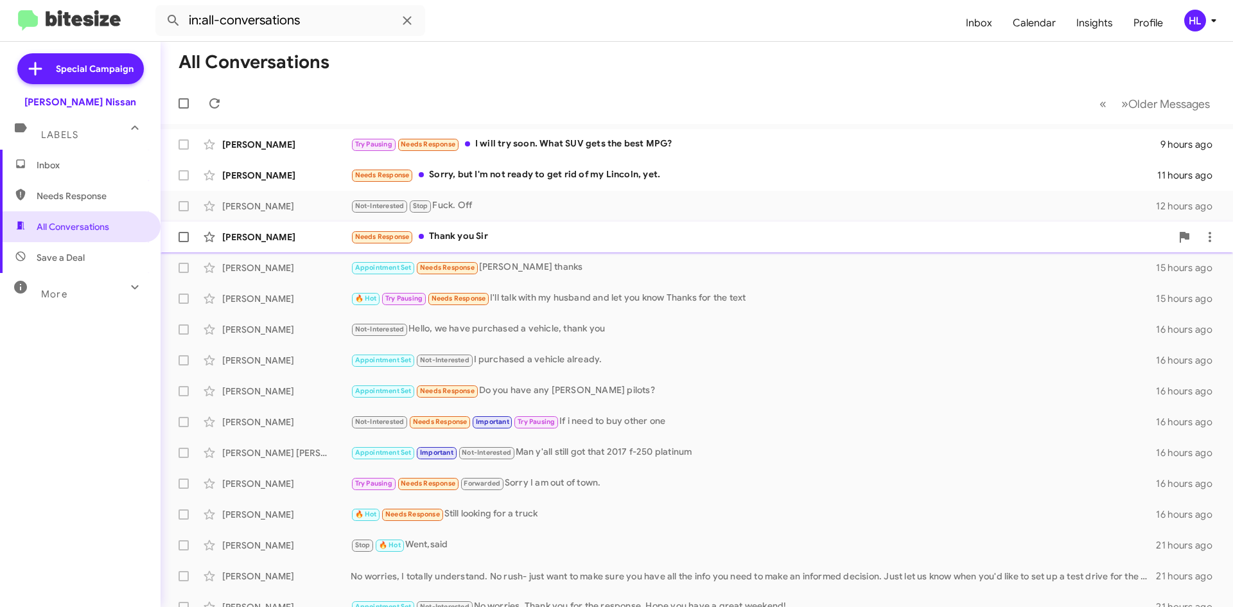
click at [289, 237] on div "[PERSON_NAME]" at bounding box center [286, 237] width 128 height 13
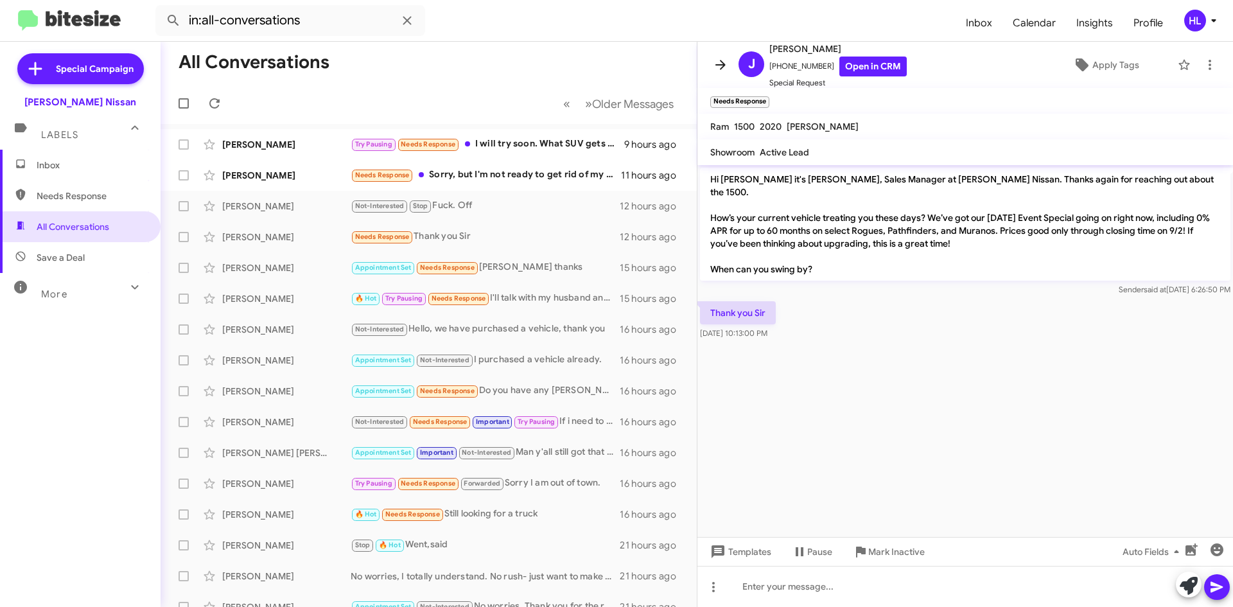
click at [714, 71] on icon at bounding box center [720, 64] width 15 height 15
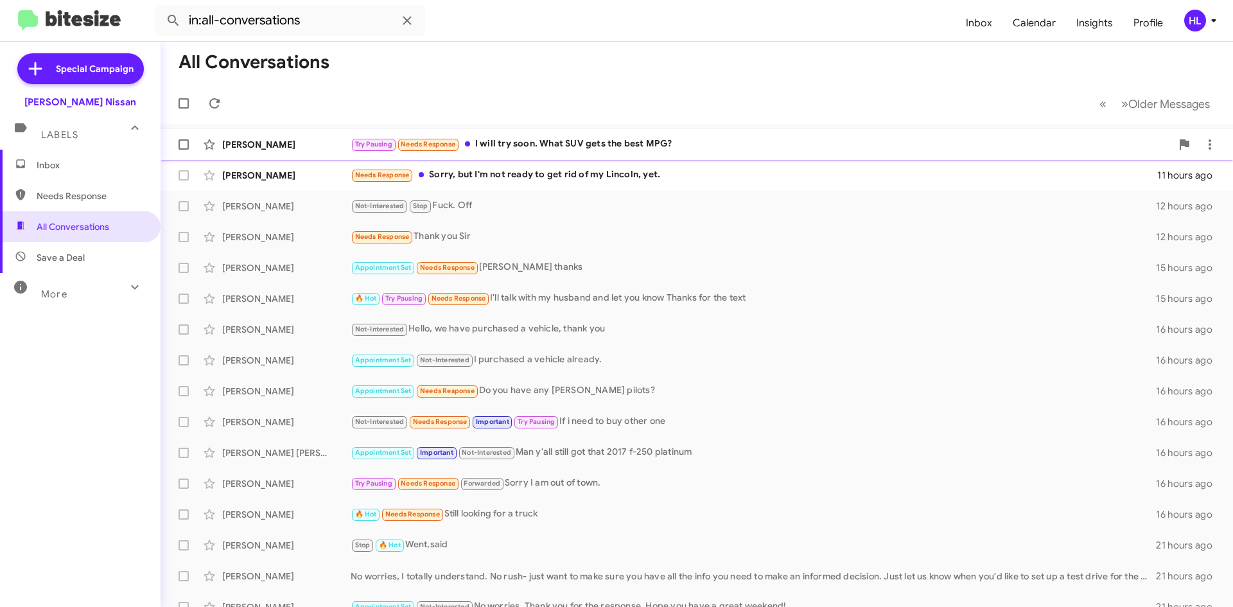
click at [276, 153] on div "[PERSON_NAME] Try Pausing Needs Response I will try soon. What SUV gets the bes…" at bounding box center [697, 145] width 1052 height 26
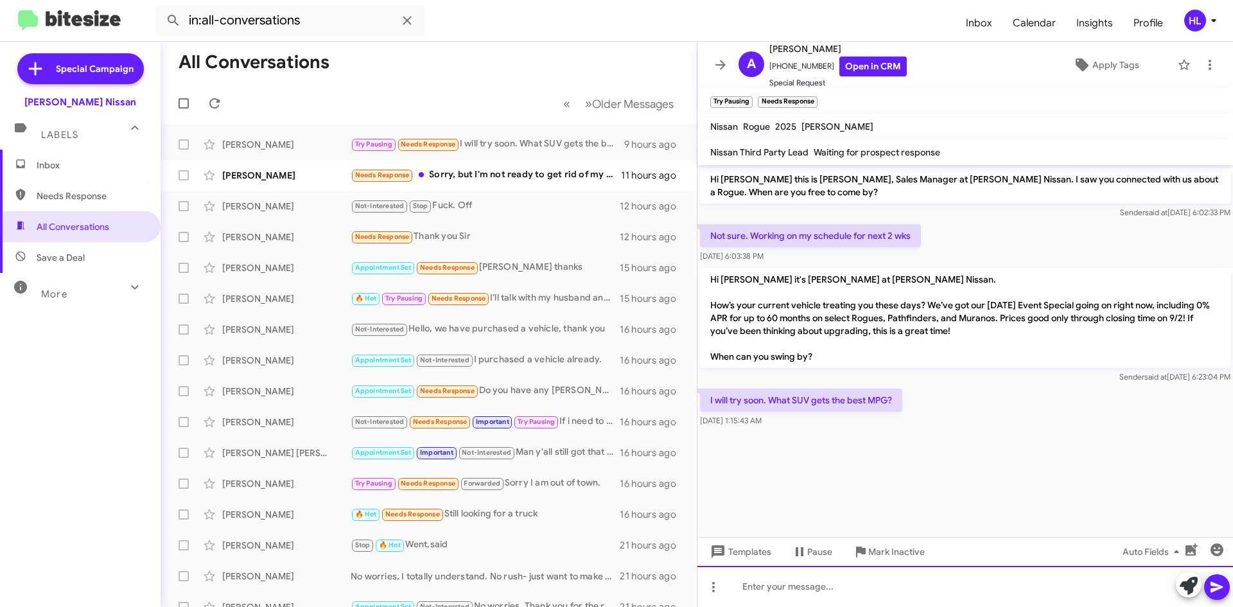
click at [878, 590] on div at bounding box center [965, 586] width 536 height 41
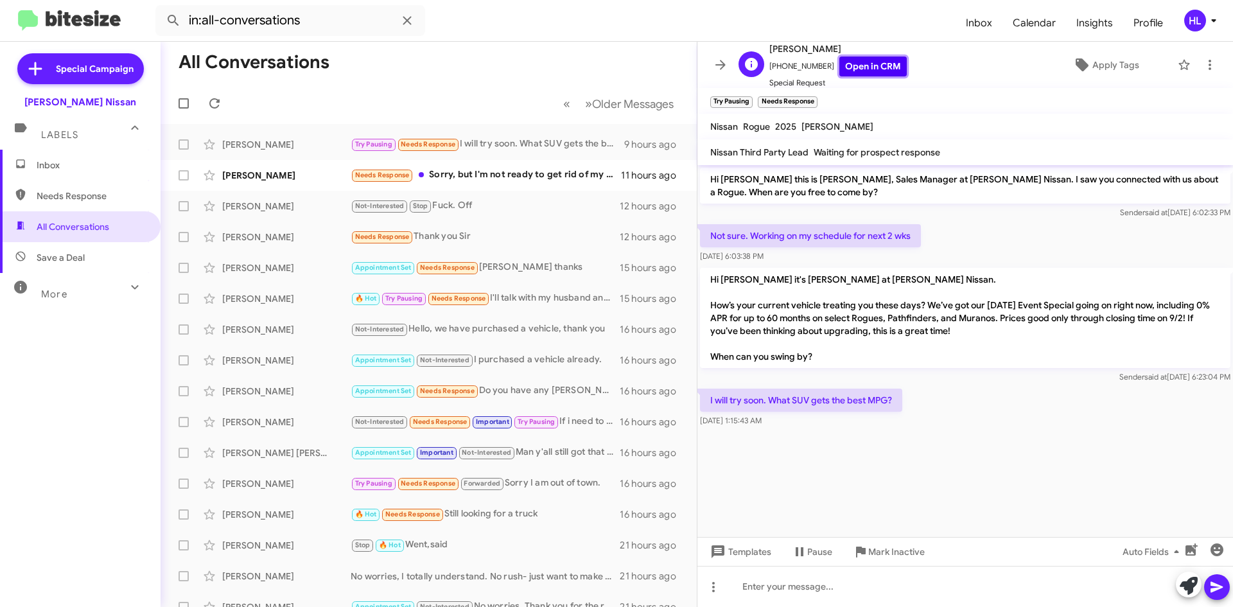
click at [850, 65] on link "Open in CRM" at bounding box center [872, 67] width 67 height 20
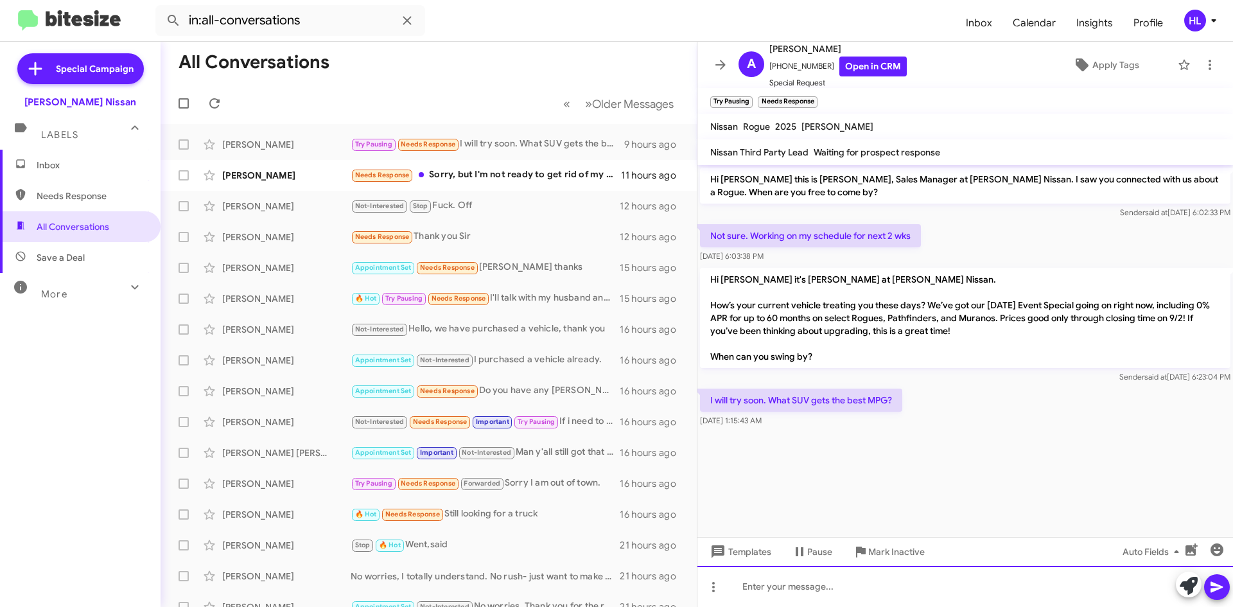
click at [916, 595] on div at bounding box center [965, 586] width 536 height 41
click at [918, 592] on div at bounding box center [965, 586] width 536 height 41
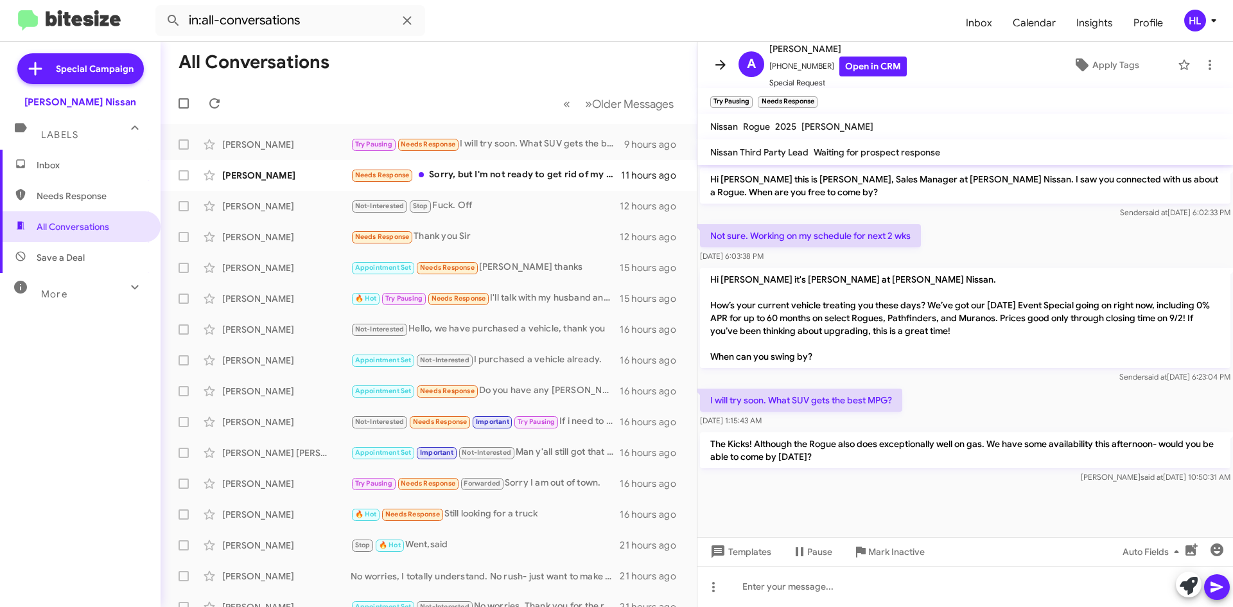
click at [731, 60] on span at bounding box center [721, 64] width 26 height 15
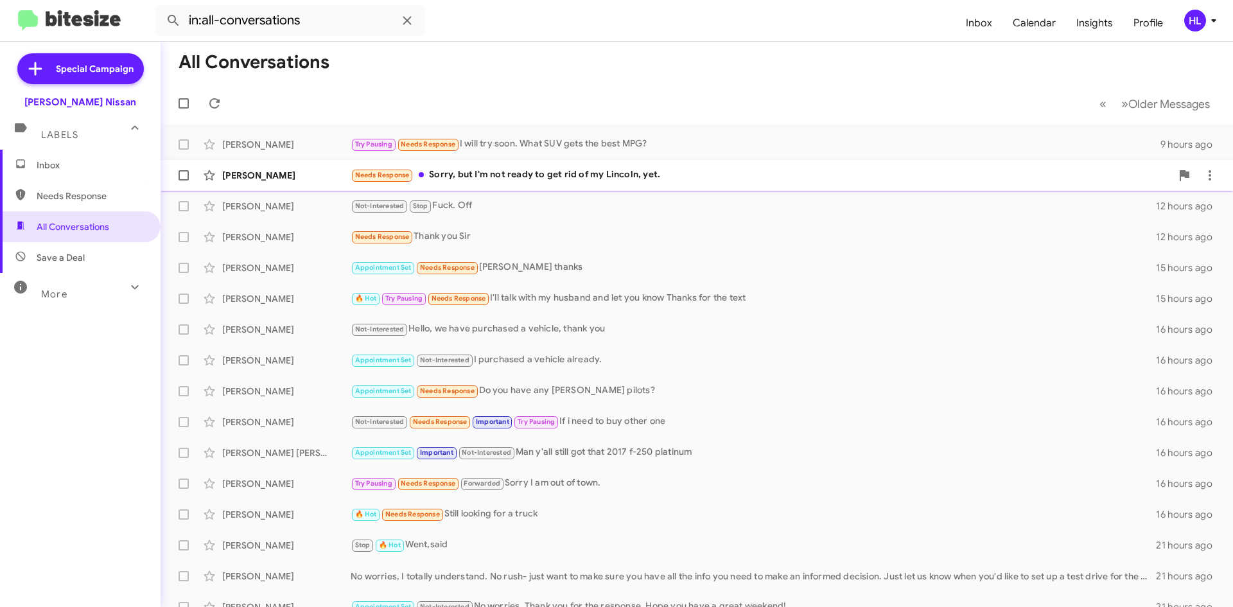
click at [306, 173] on div "[PERSON_NAME]" at bounding box center [286, 175] width 128 height 13
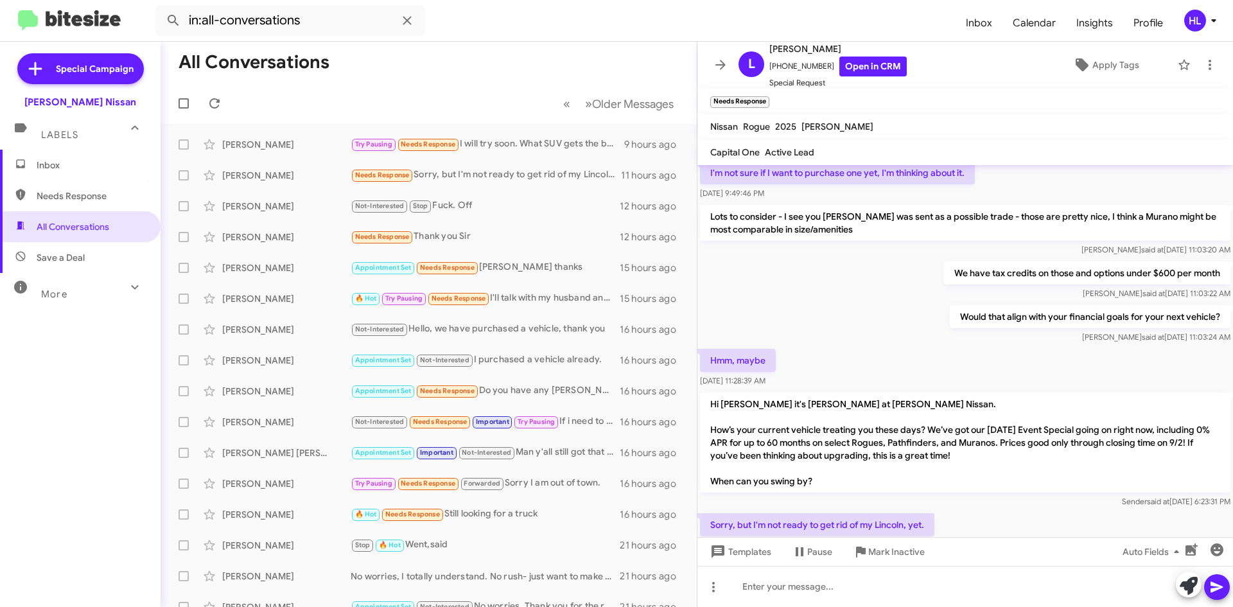
scroll to position [106, 0]
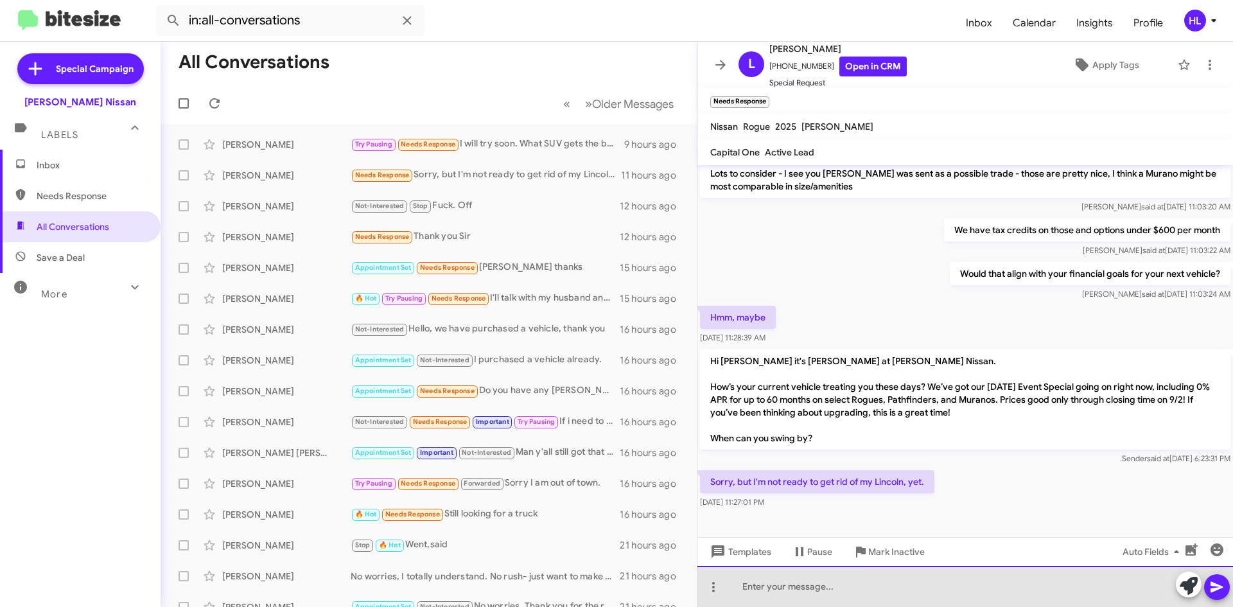
click at [970, 581] on div at bounding box center [965, 586] width 536 height 41
click at [807, 599] on div at bounding box center [965, 586] width 536 height 41
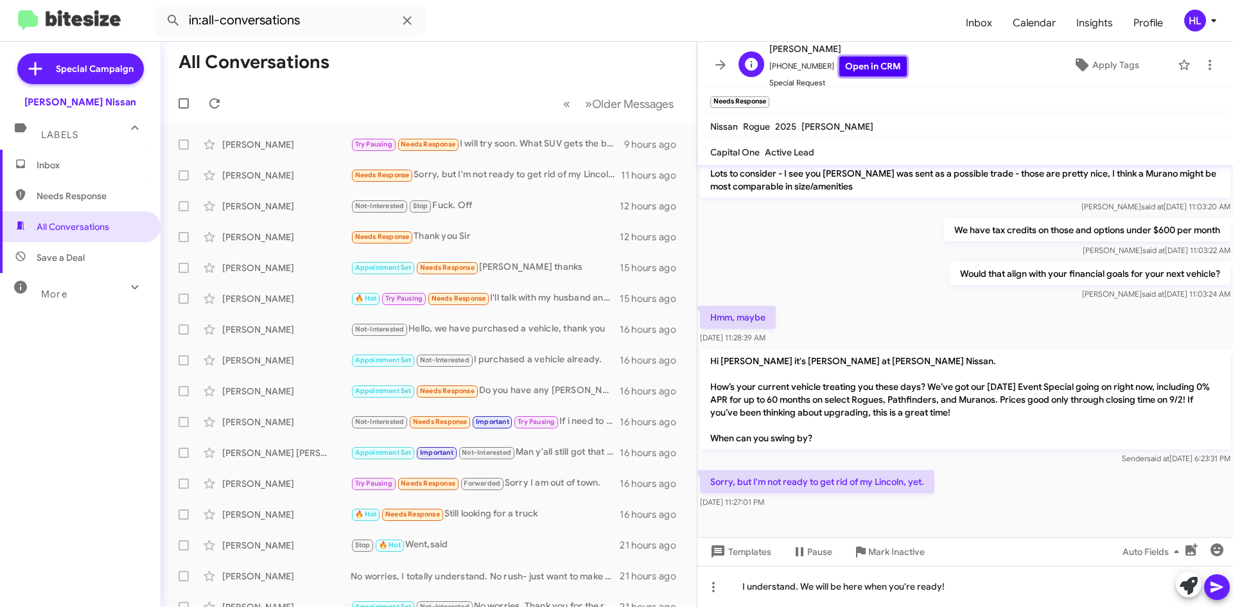
click at [844, 71] on link "Open in CRM" at bounding box center [872, 67] width 67 height 20
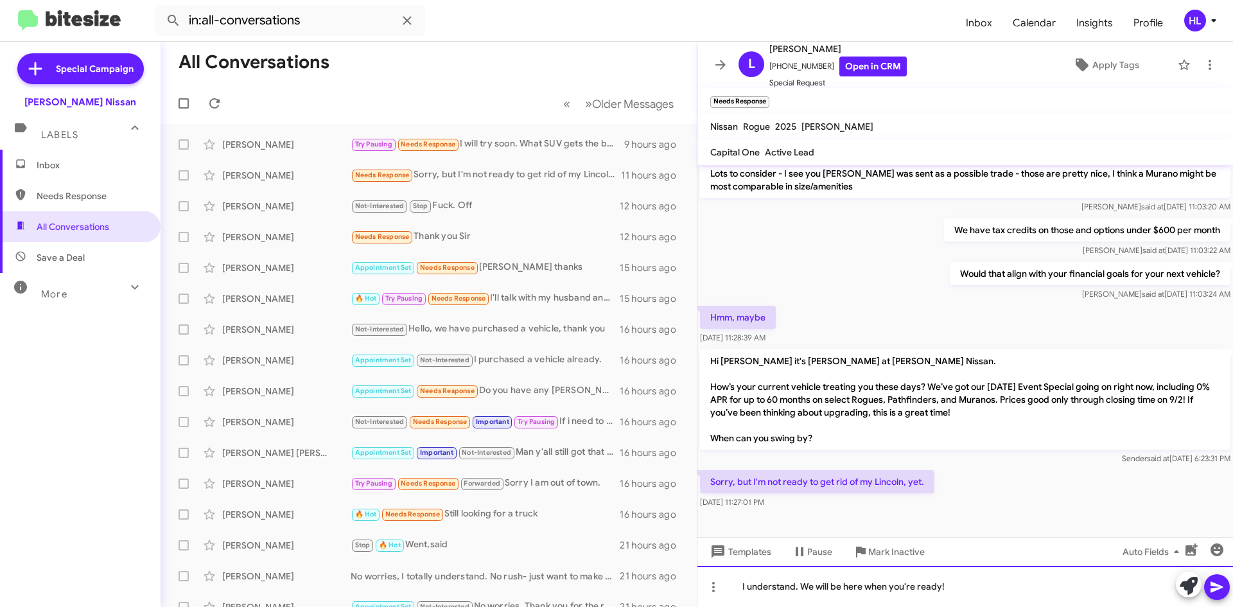
click at [1094, 600] on div "I understand. We will be here when you're ready!" at bounding box center [965, 586] width 536 height 41
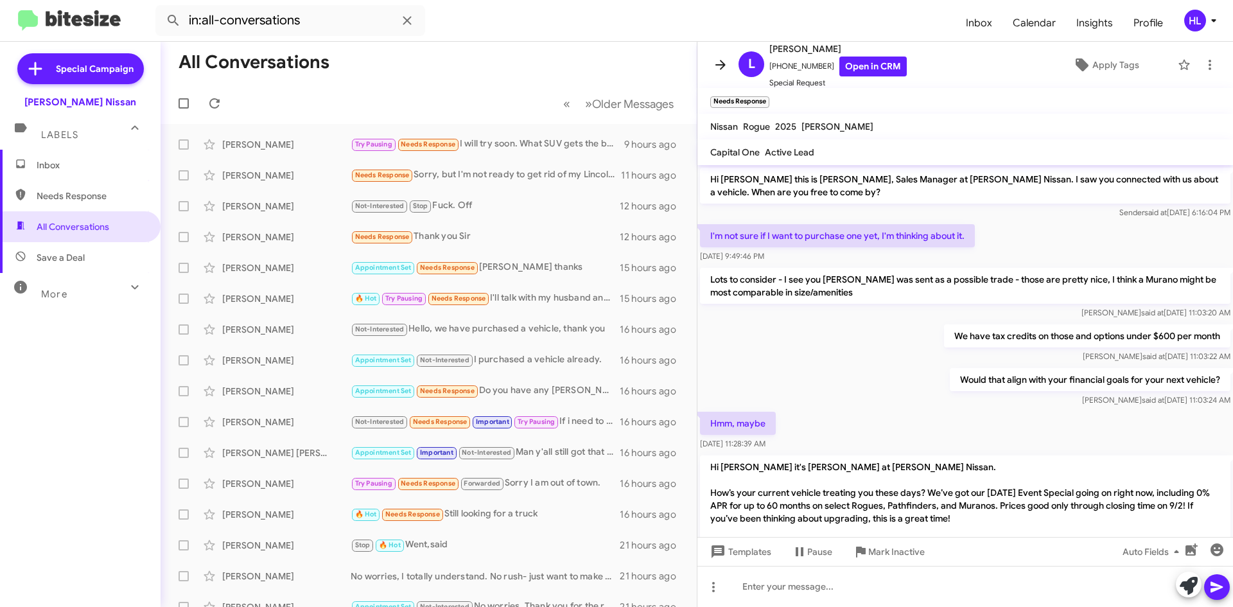
click at [721, 63] on icon at bounding box center [720, 64] width 15 height 15
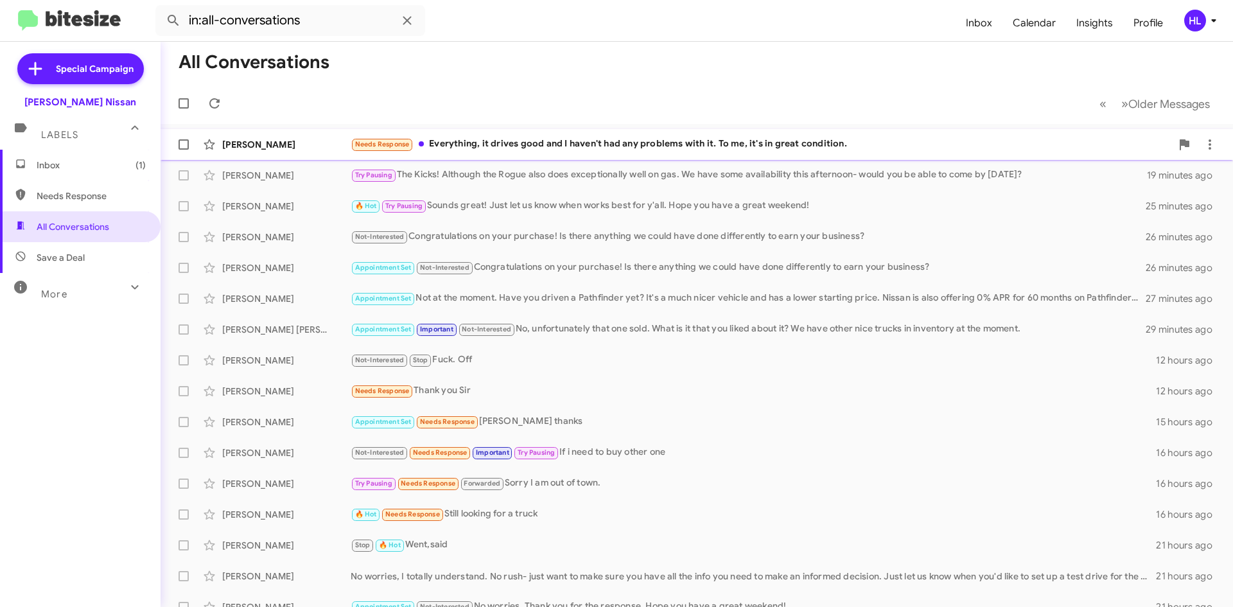
click at [586, 144] on div "Needs Response Everything, it drives good and I haven't had any problems with i…" at bounding box center [761, 144] width 821 height 15
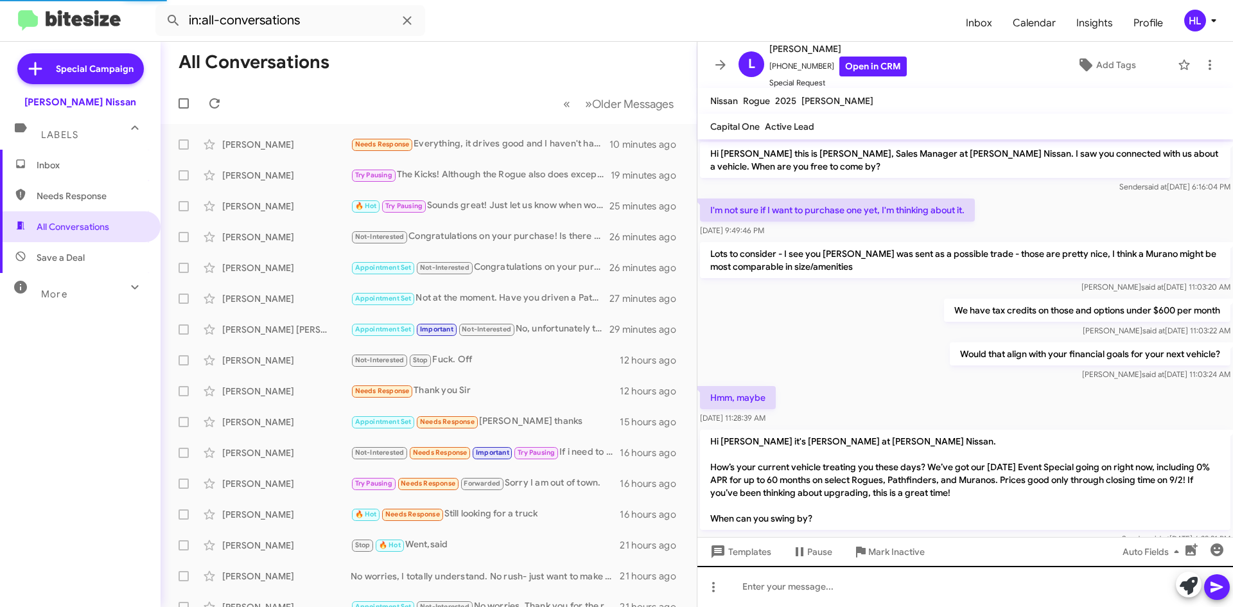
scroll to position [174, 0]
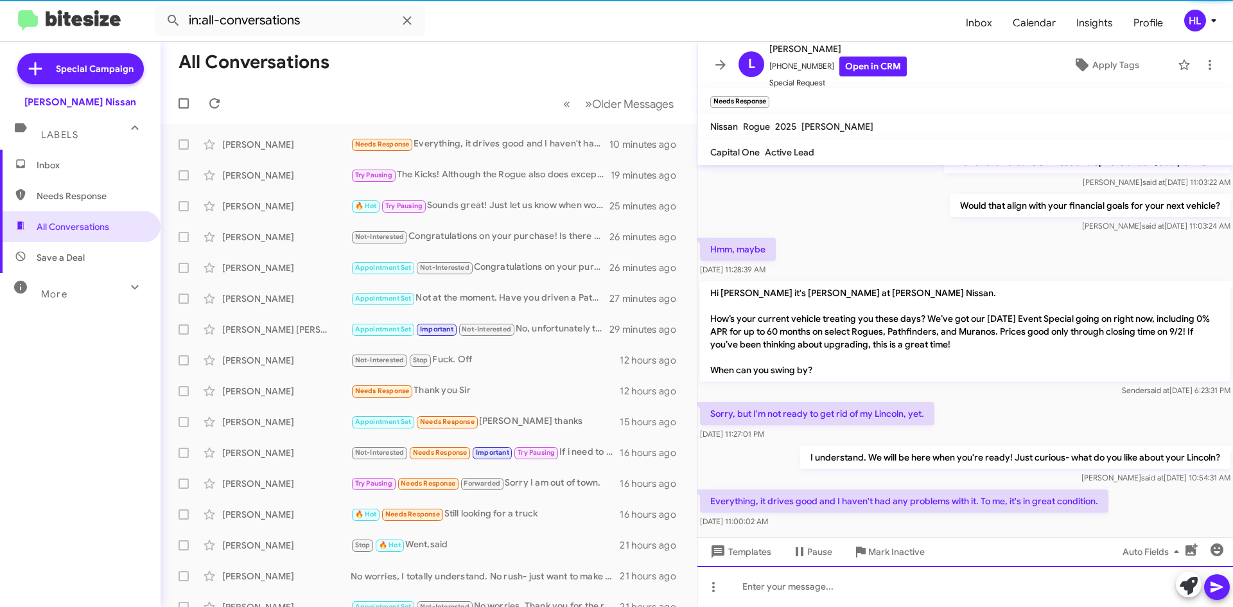
click at [1009, 591] on div at bounding box center [965, 586] width 536 height 41
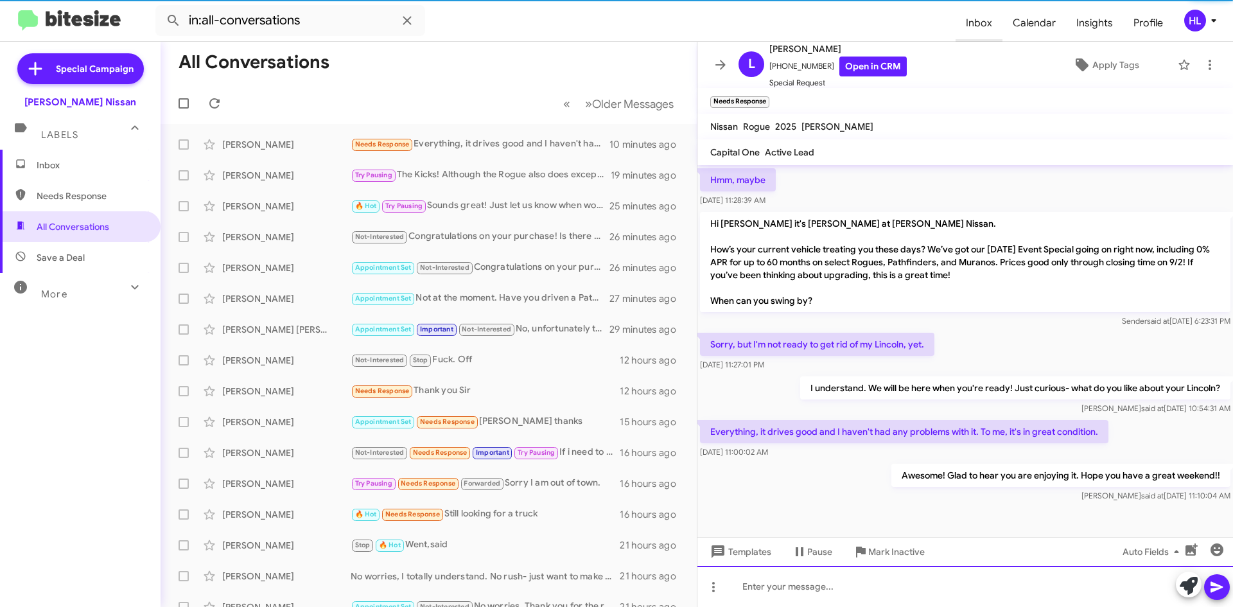
scroll to position [247, 0]
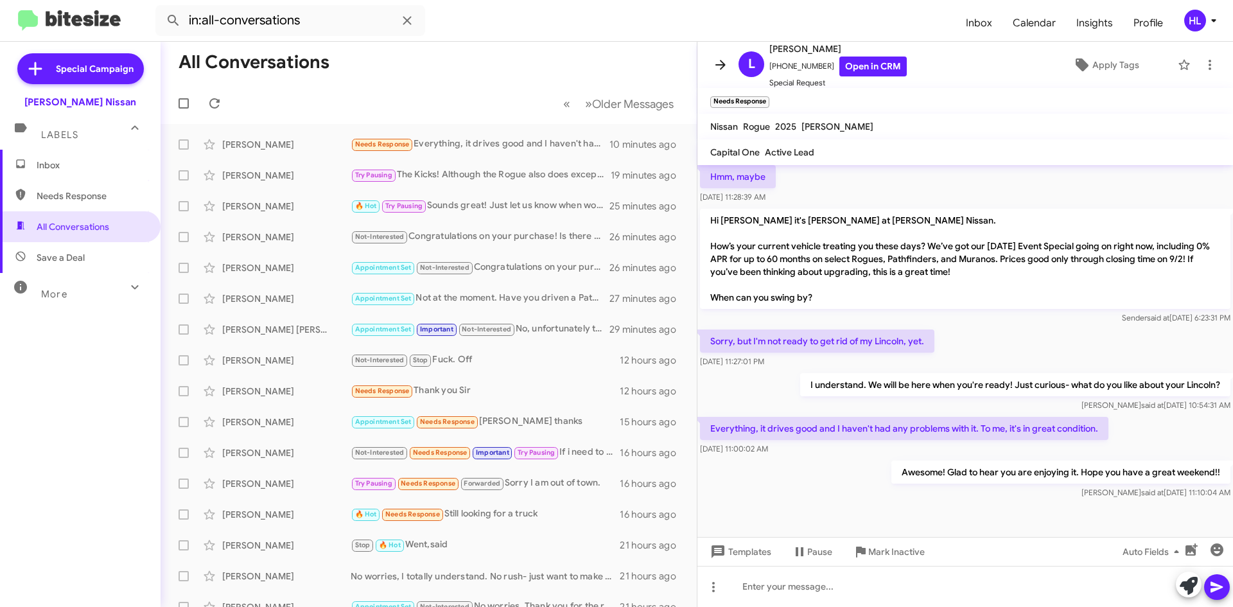
click at [713, 69] on icon at bounding box center [720, 64] width 15 height 15
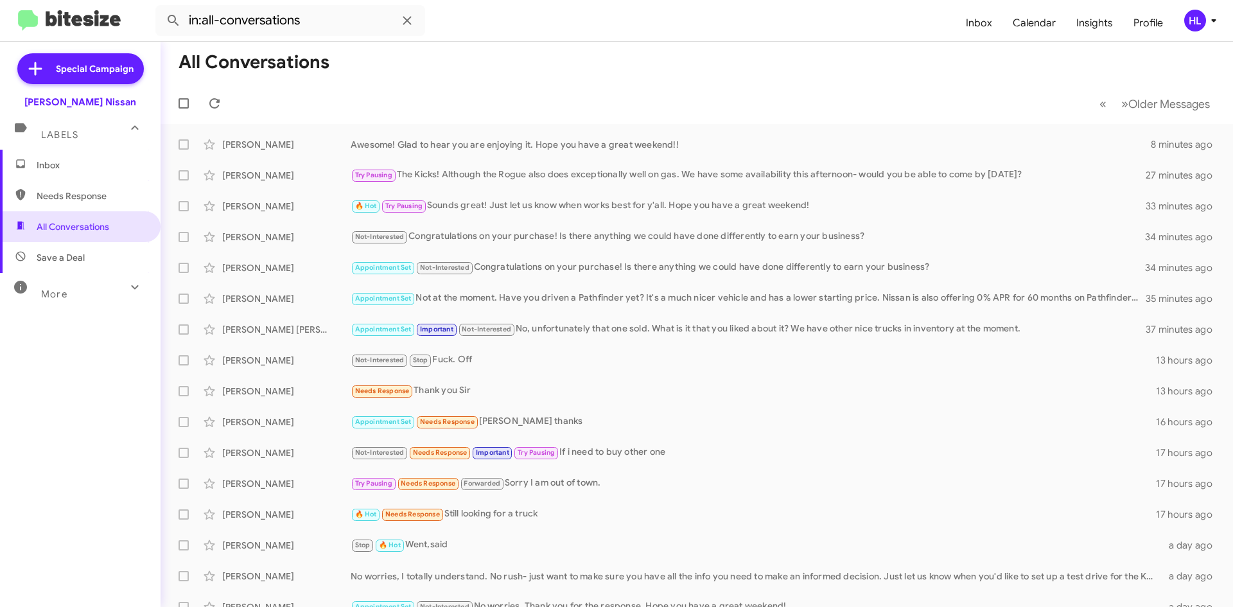
click at [127, 283] on icon at bounding box center [134, 286] width 15 height 15
click at [88, 153] on span "Inbox" at bounding box center [80, 165] width 161 height 31
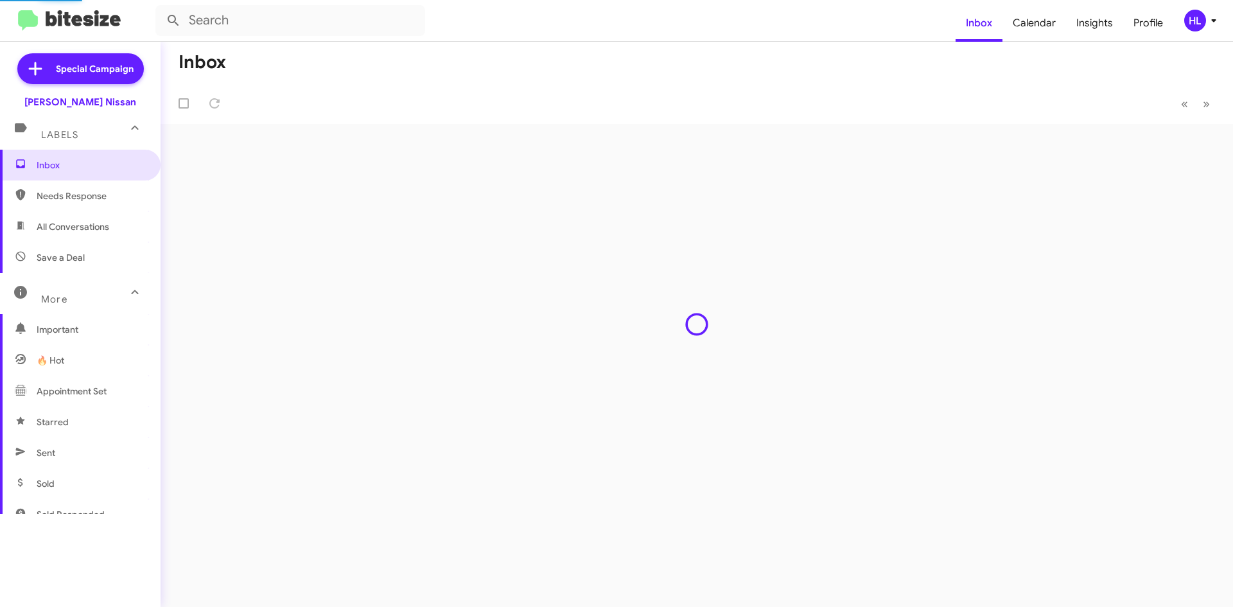
click at [88, 33] on mat-toolbar "Inbox Calendar Insights Profile HL" at bounding box center [616, 20] width 1233 height 41
